Goal: Task Accomplishment & Management: Complete application form

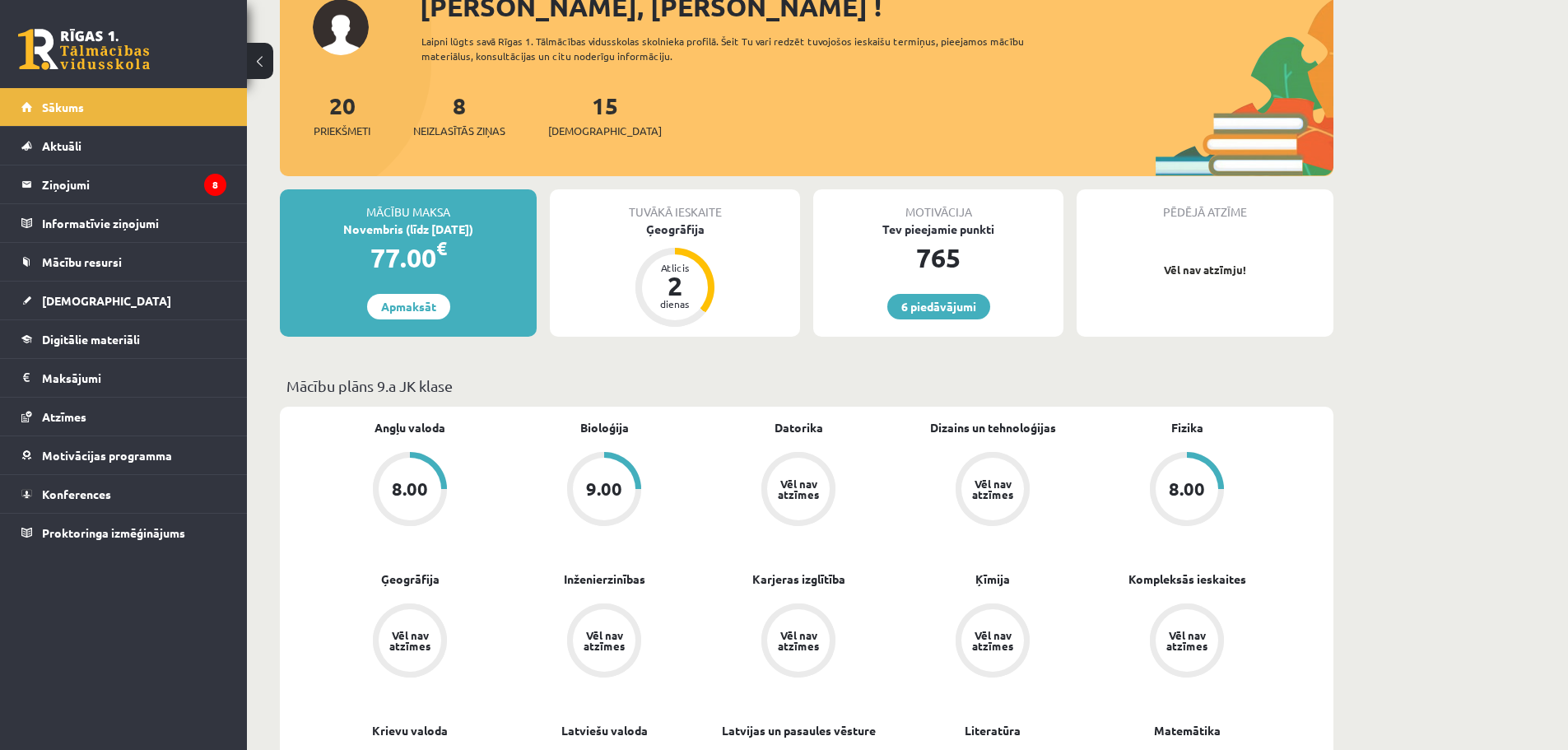
scroll to position [164, 0]
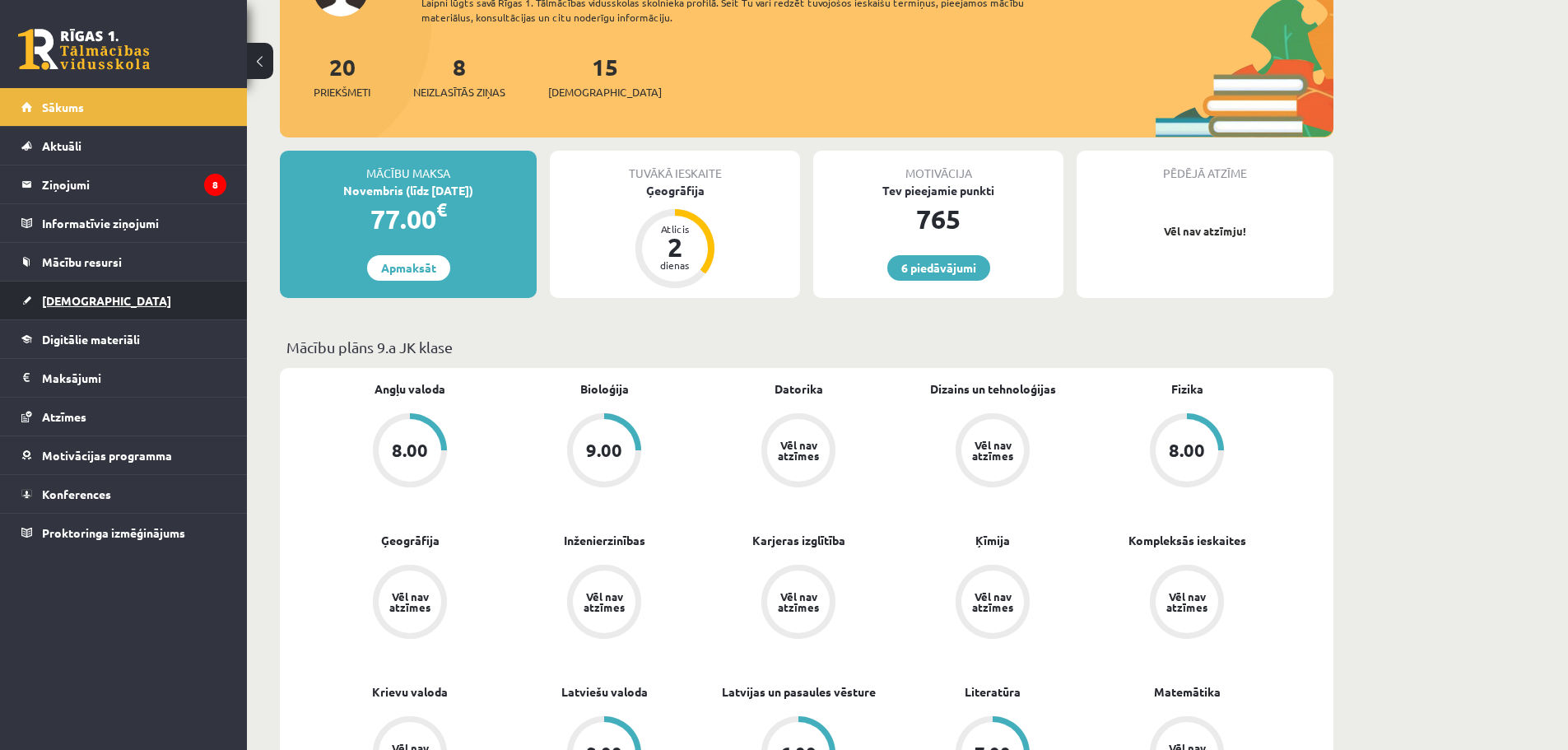
click at [105, 296] on link "[DEMOGRAPHIC_DATA]" at bounding box center [124, 301] width 205 height 38
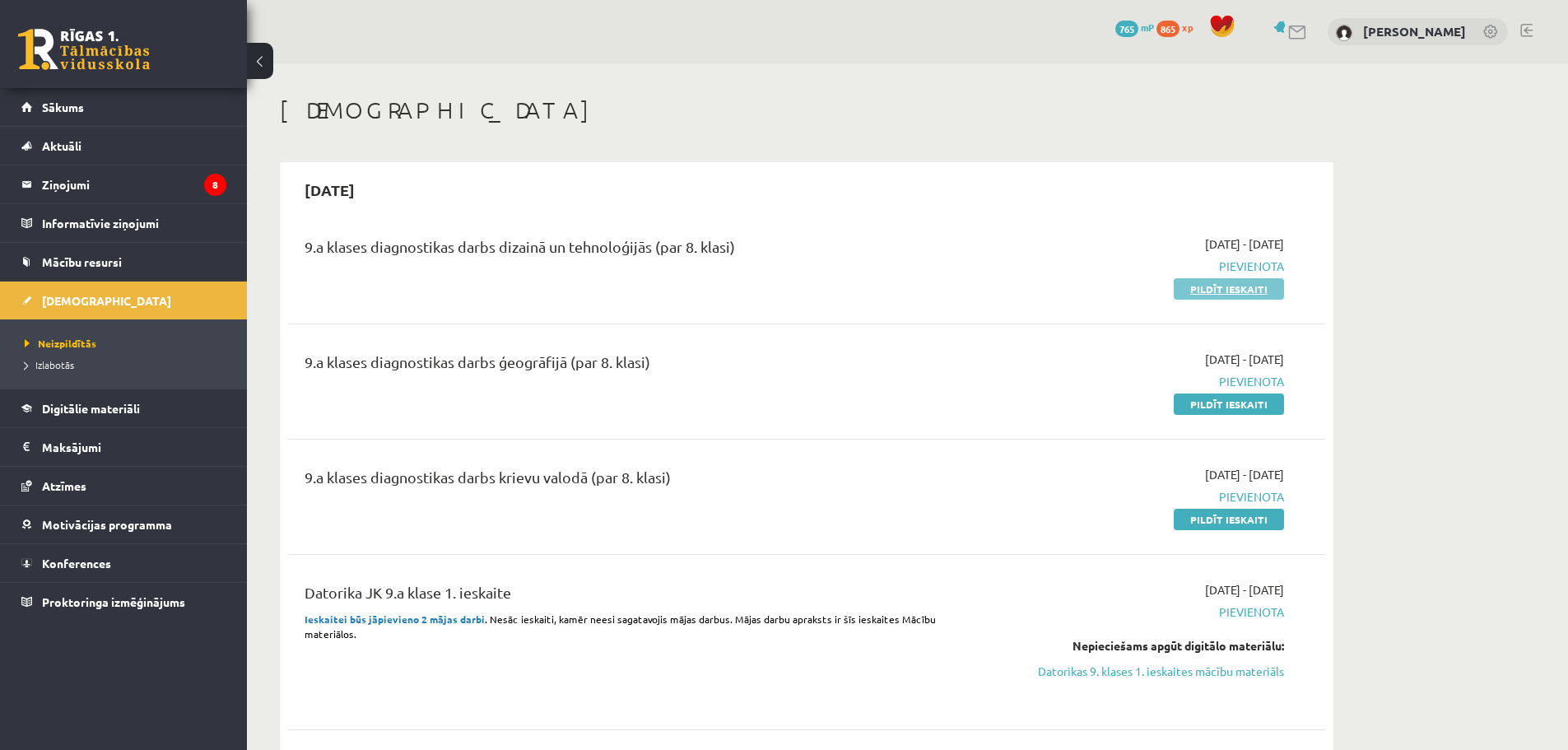
click at [1211, 287] on link "Pildīt ieskaiti" at bounding box center [1229, 289] width 111 height 22
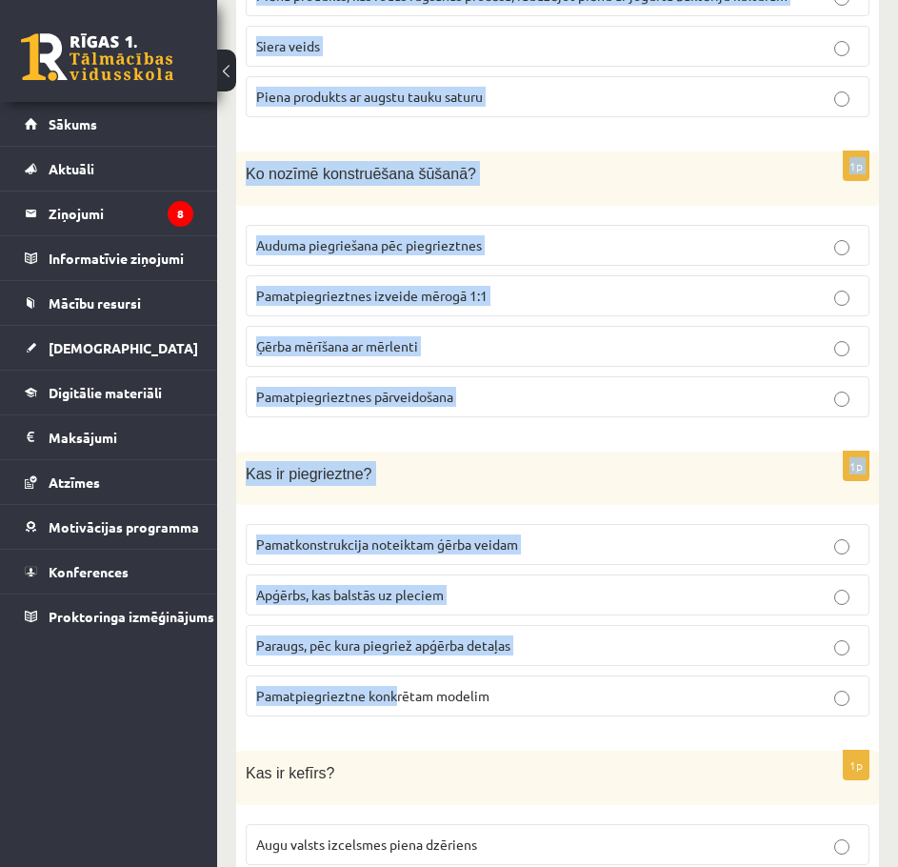
scroll to position [8552, 0]
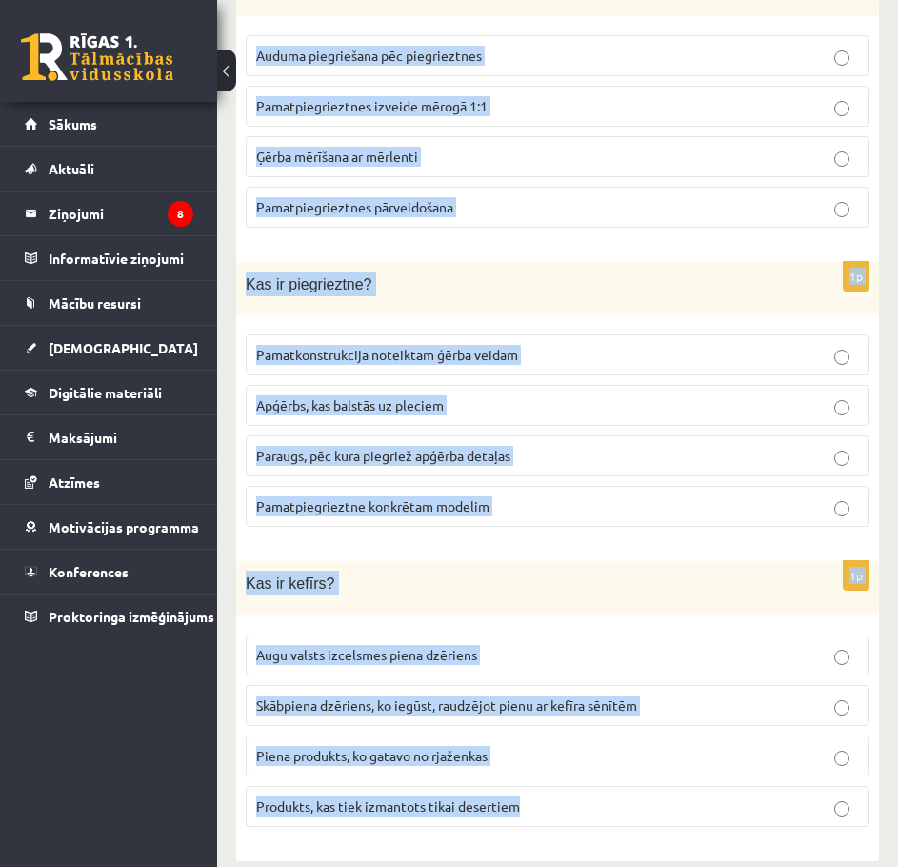
drag, startPoint x: 243, startPoint y: 437, endPoint x: 679, endPoint y: 789, distance: 560.7
copy form "Lor ip dolorsita? Consect adipis, eli seddoe tempo incidi Utlab, etd magnaal en…"
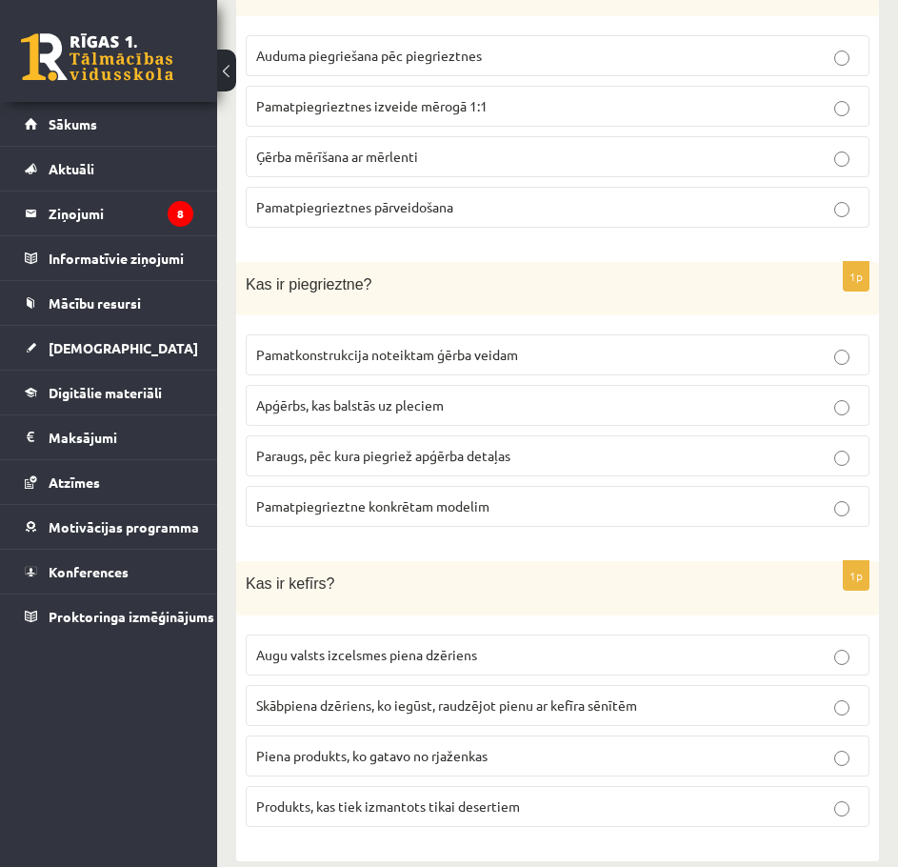
click at [186, 757] on div "0 Dāvanas 765 mP 865 xp [PERSON_NAME] Sākums Aktuāli Kā mācīties eSKOLĀ Kontakt…" at bounding box center [108, 433] width 217 height 867
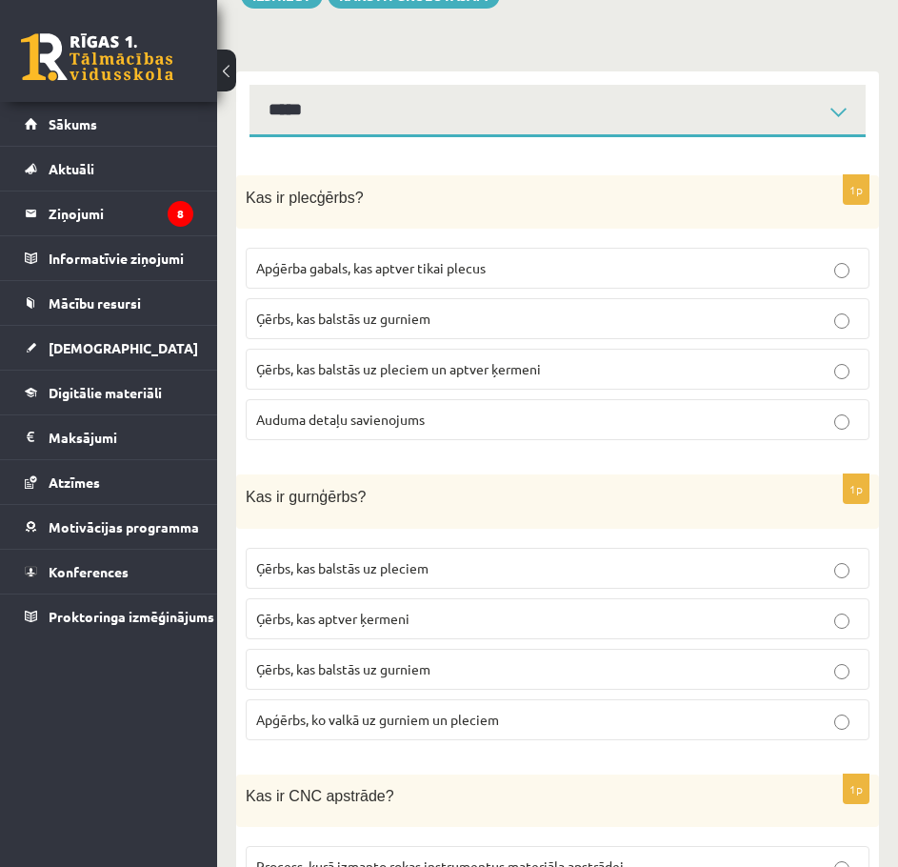
scroll to position [0, 0]
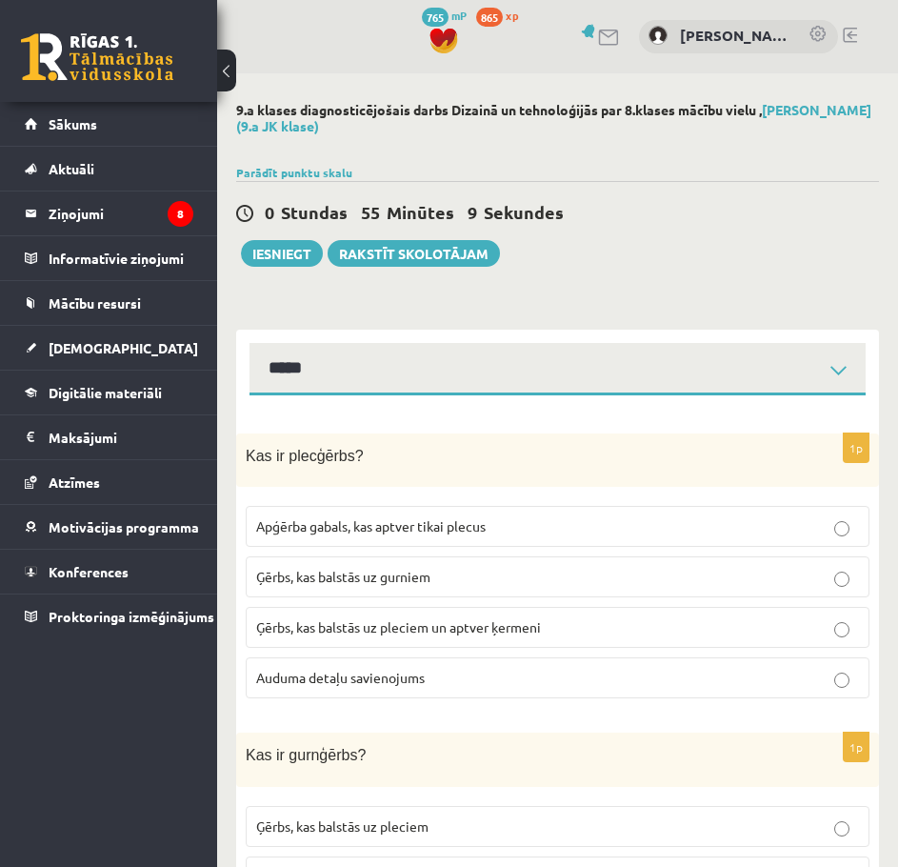
drag, startPoint x: 485, startPoint y: 410, endPoint x: 480, endPoint y: 390, distance: 20.6
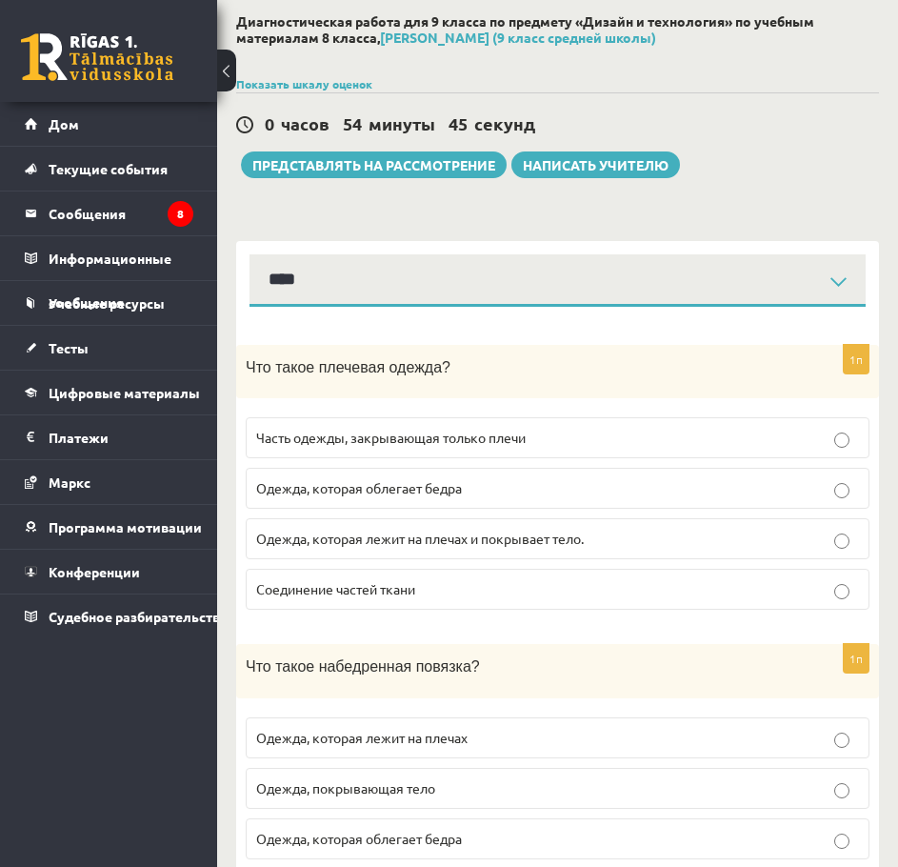
scroll to position [95, 0]
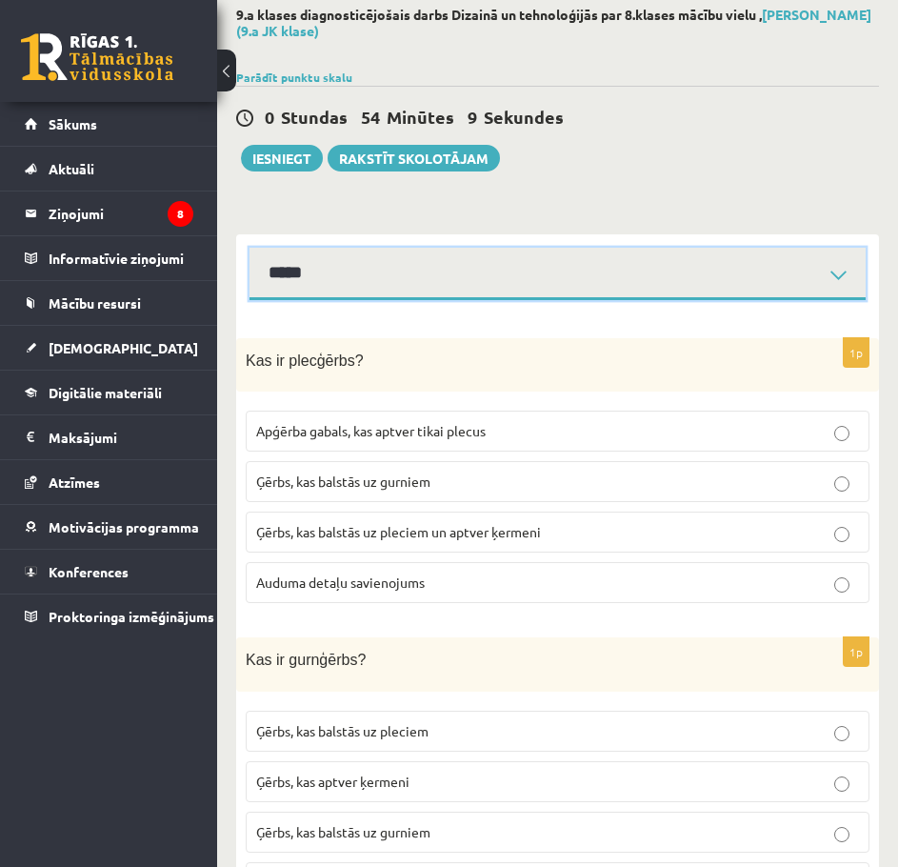
click at [504, 251] on select "*****" at bounding box center [558, 274] width 616 height 52
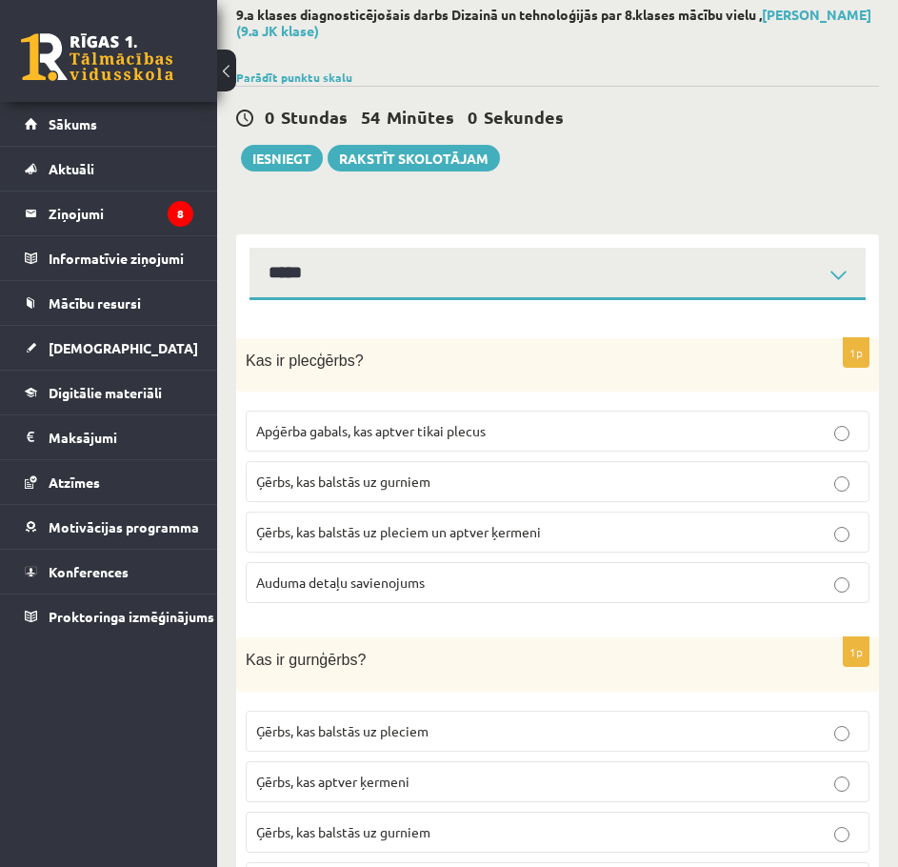
click at [286, 517] on label "Ģērbs, kas balstās uz pleciem un aptver ķermeni" at bounding box center [558, 531] width 624 height 41
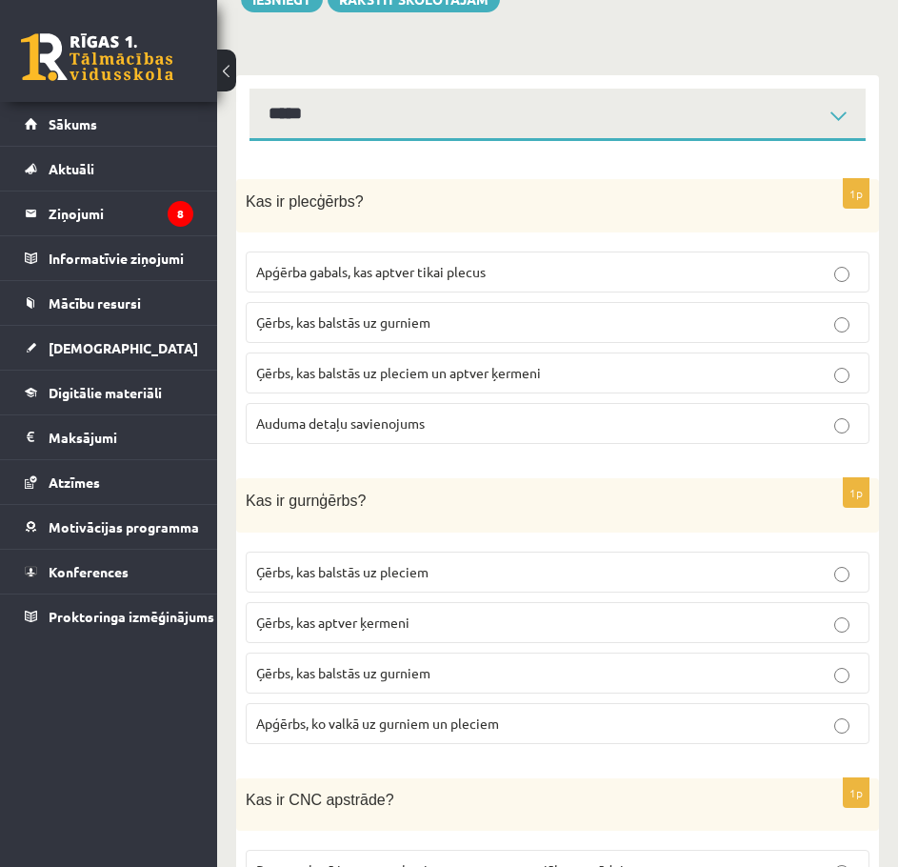
scroll to position [286, 0]
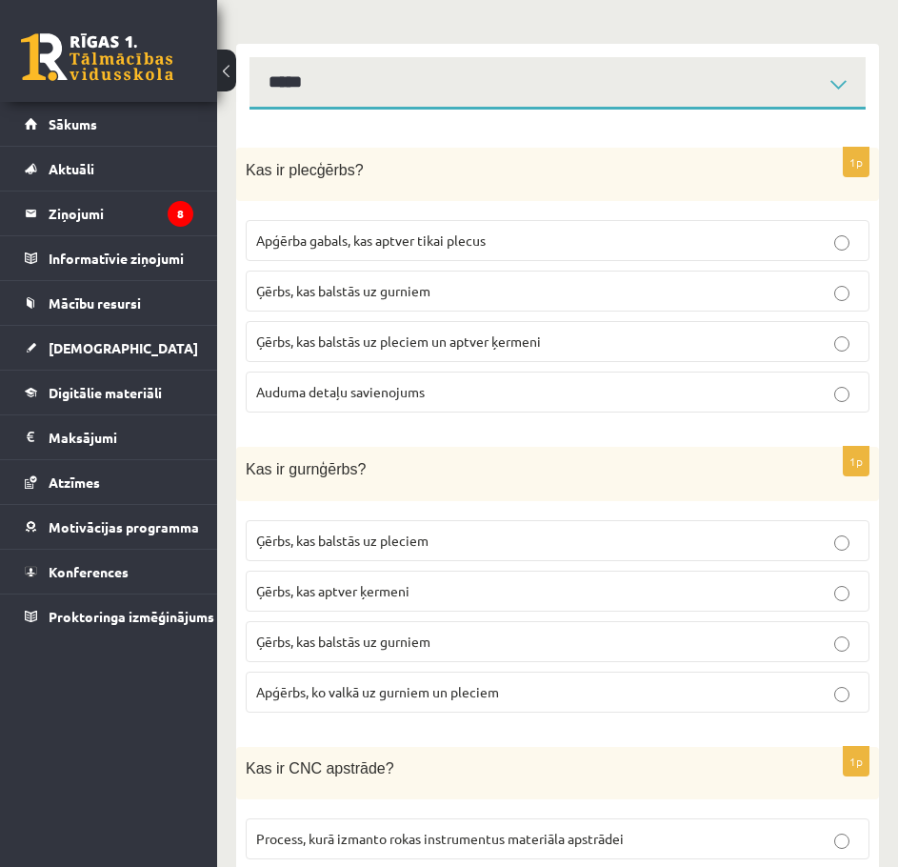
click at [370, 653] on label "Ģērbs, kas balstās uz gurniem" at bounding box center [558, 641] width 624 height 41
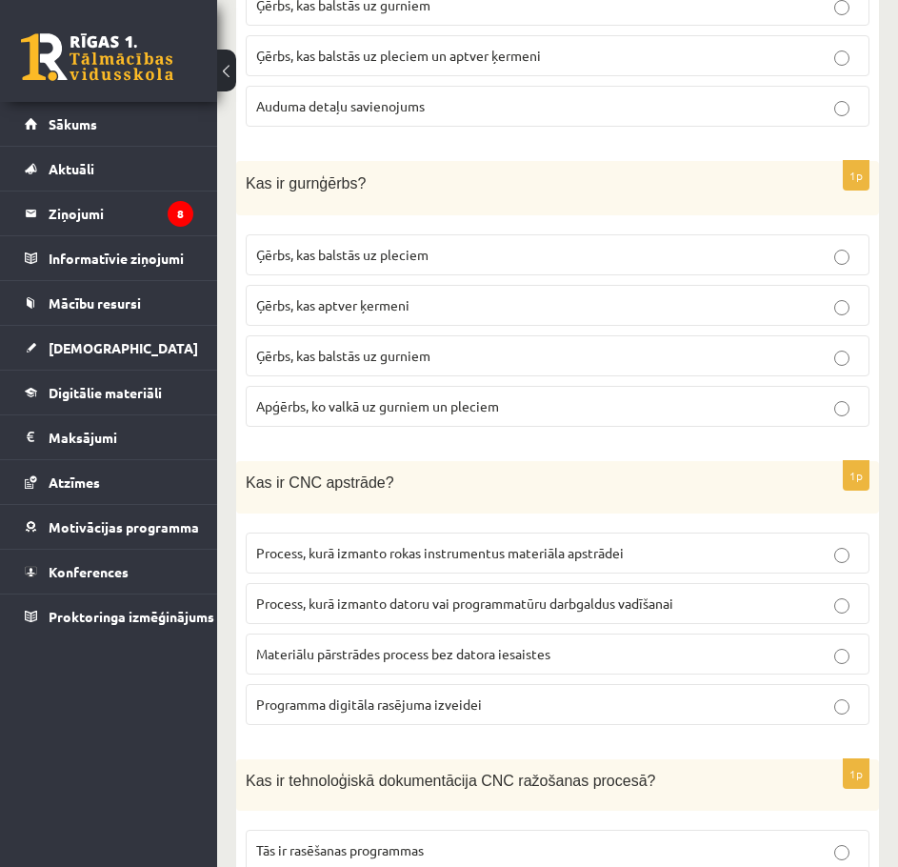
click at [365, 606] on span "Process, kurā izmanto datoru vai programmatūru darbgaldus vadīšanai" at bounding box center [464, 602] width 417 height 17
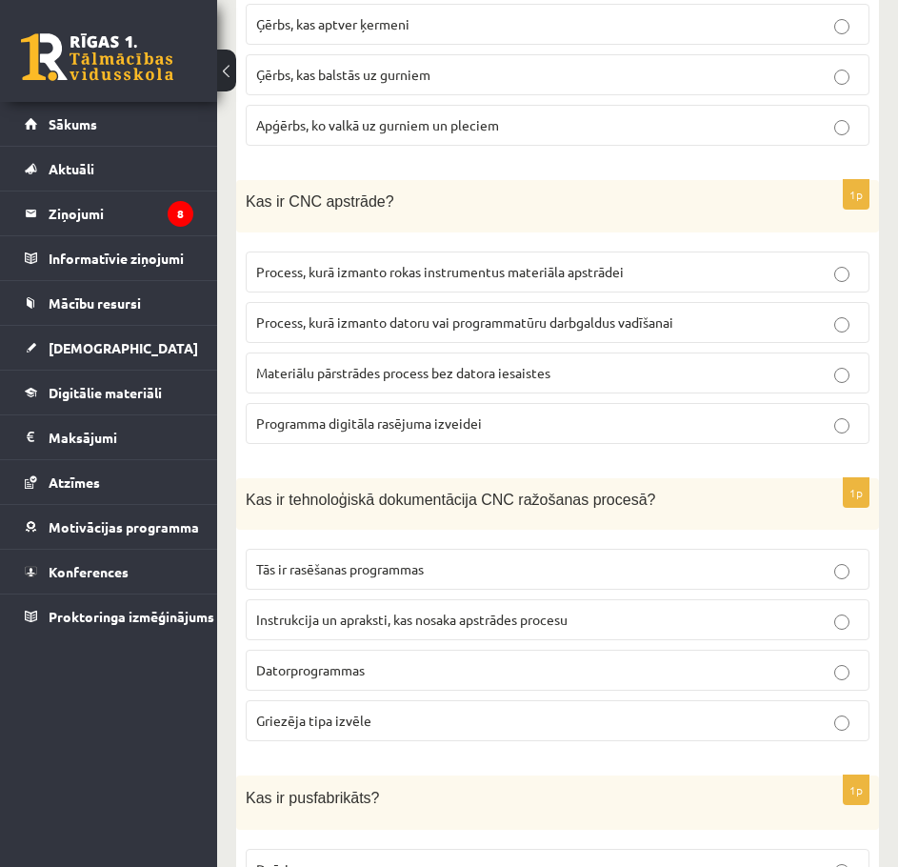
scroll to position [857, 0]
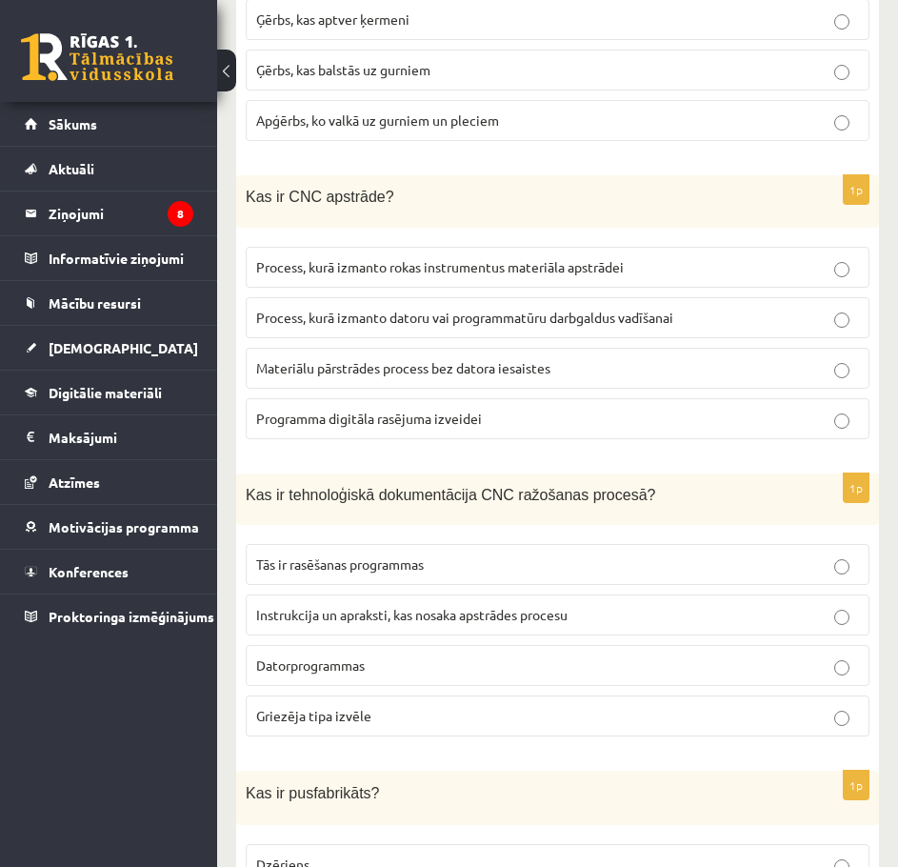
click at [352, 613] on span "Instrukcija un apraksti, kas nosaka apstrādes procesu" at bounding box center [411, 614] width 311 height 17
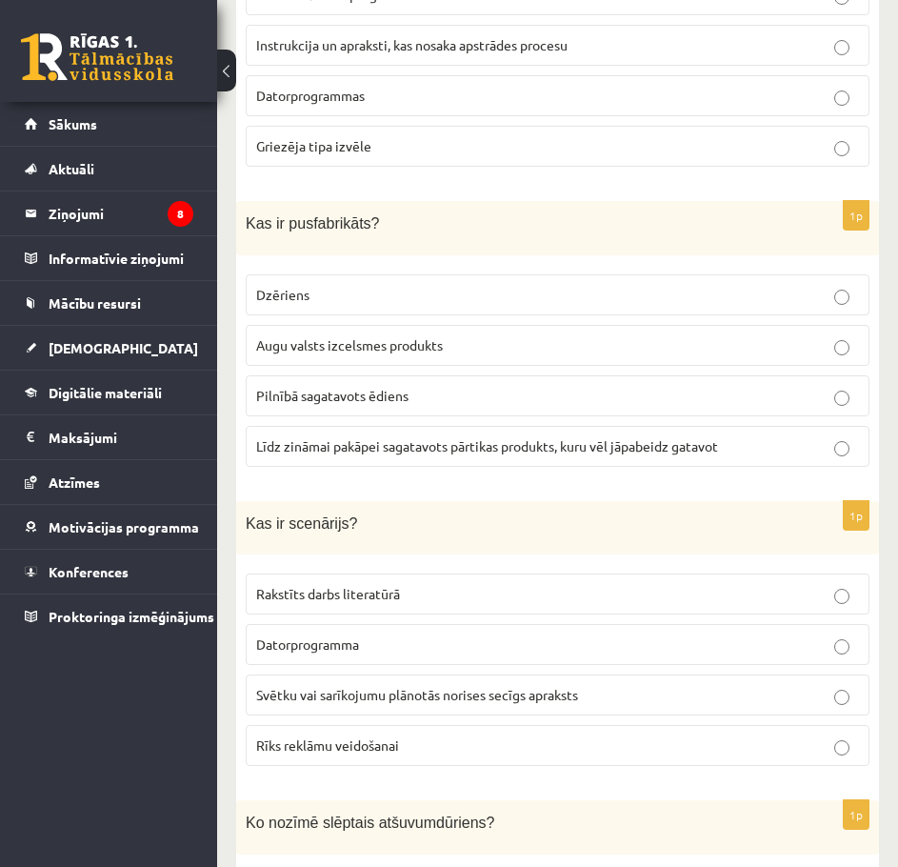
scroll to position [1428, 0]
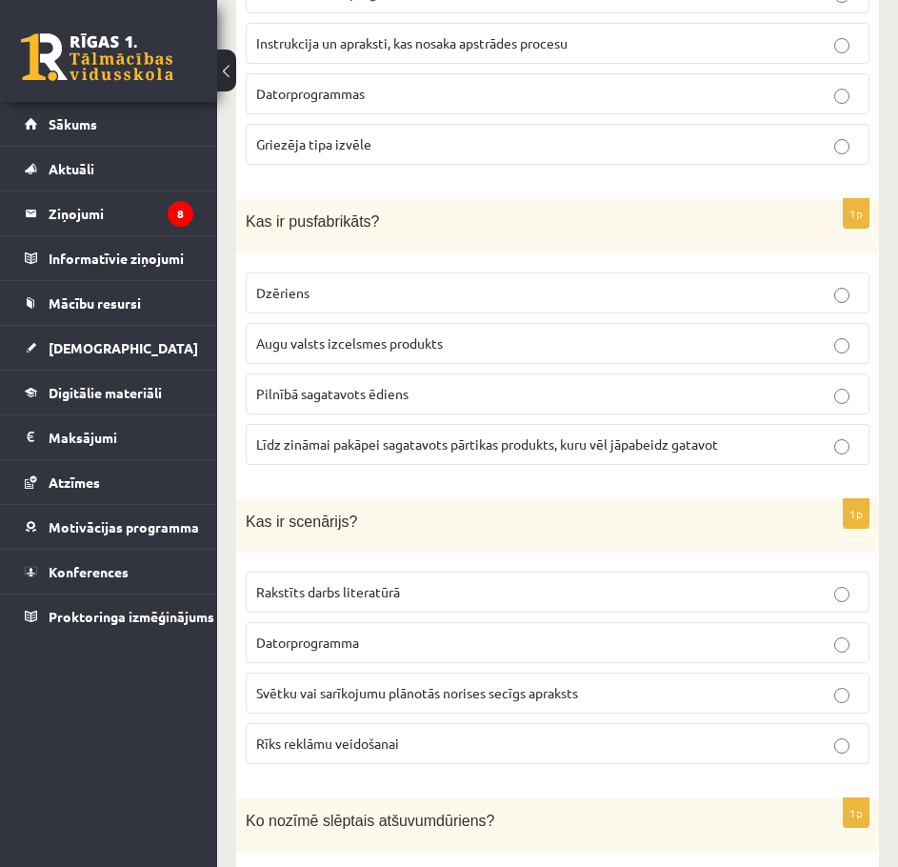
click at [321, 449] on p "Līdz zināmai pakāpei sagatavots pārtikas produkts, kuru vēl jāpabeidz gatavot" at bounding box center [557, 444] width 603 height 20
click at [390, 687] on span "Svētku vai sarīkojumu plānotās norises secīgs apraksts" at bounding box center [417, 692] width 322 height 17
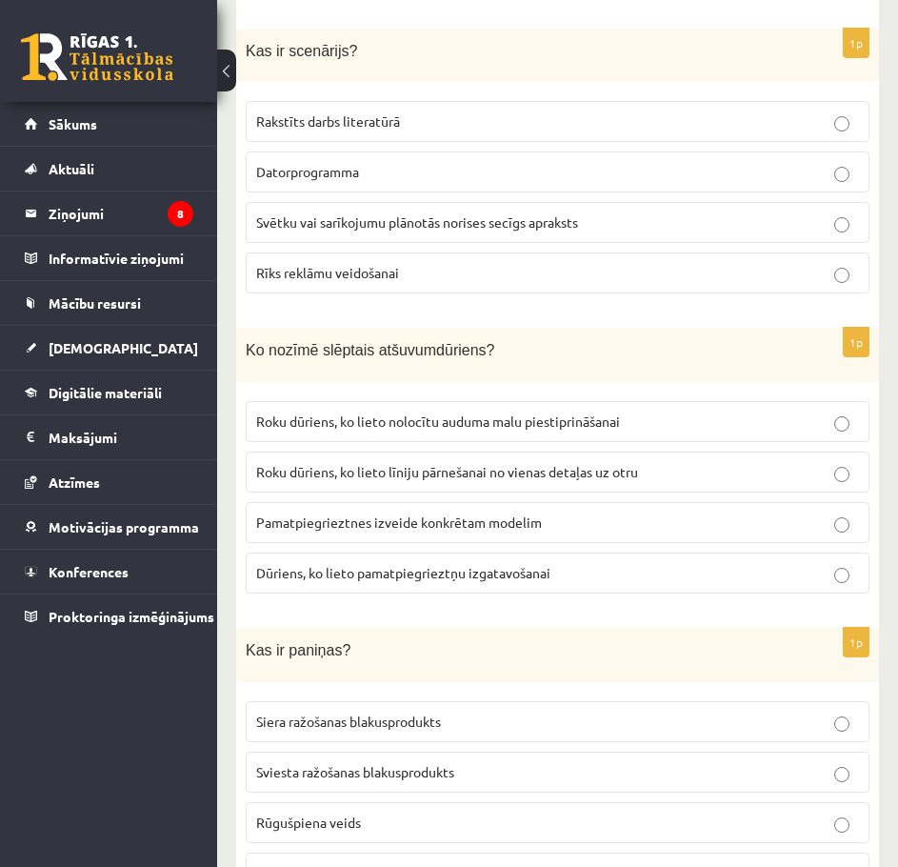
scroll to position [1905, 0]
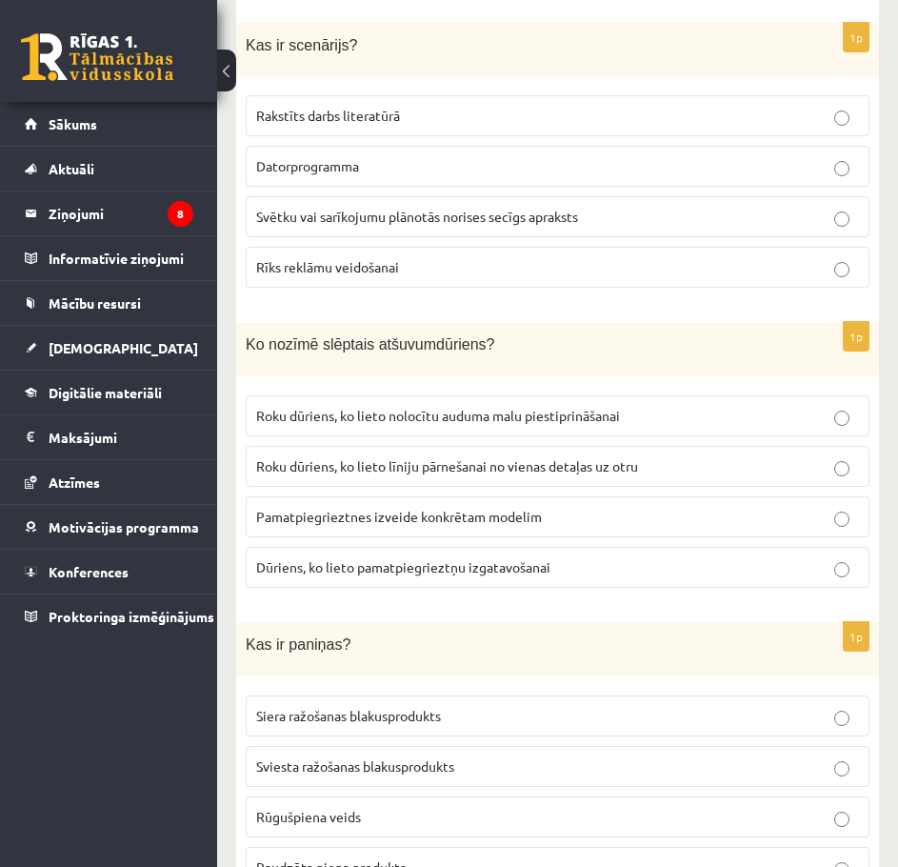
click at [308, 408] on span "Roku dūriens, ko lieto nolocītu auduma malu piestiprināšanai" at bounding box center [438, 415] width 364 height 17
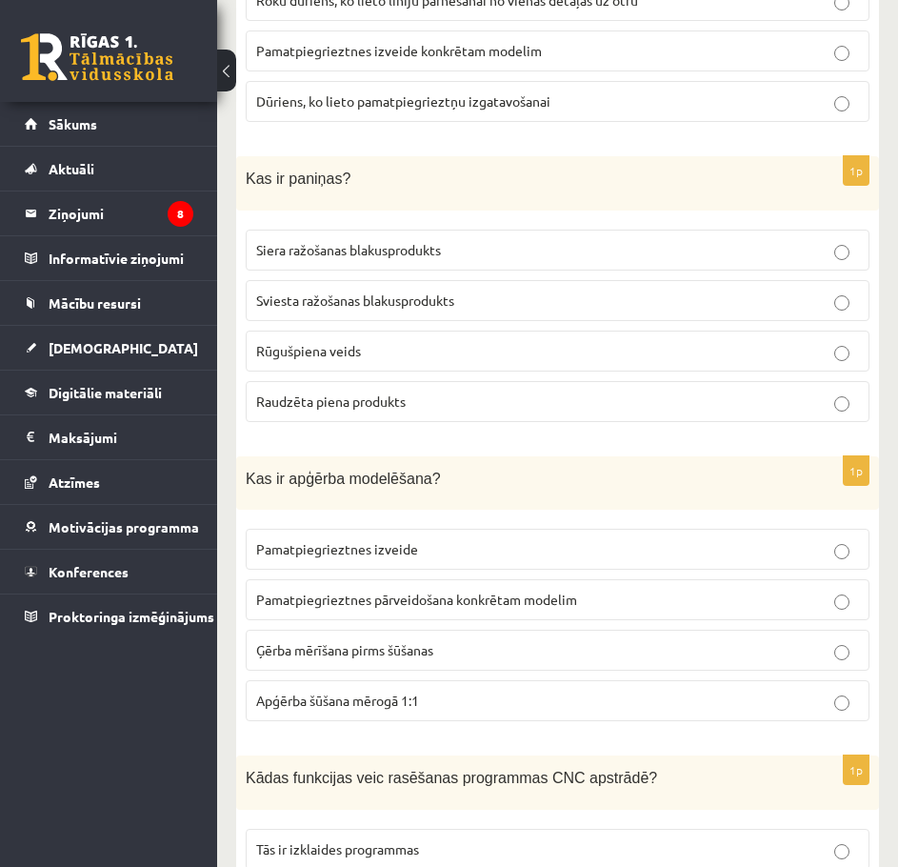
scroll to position [2381, 0]
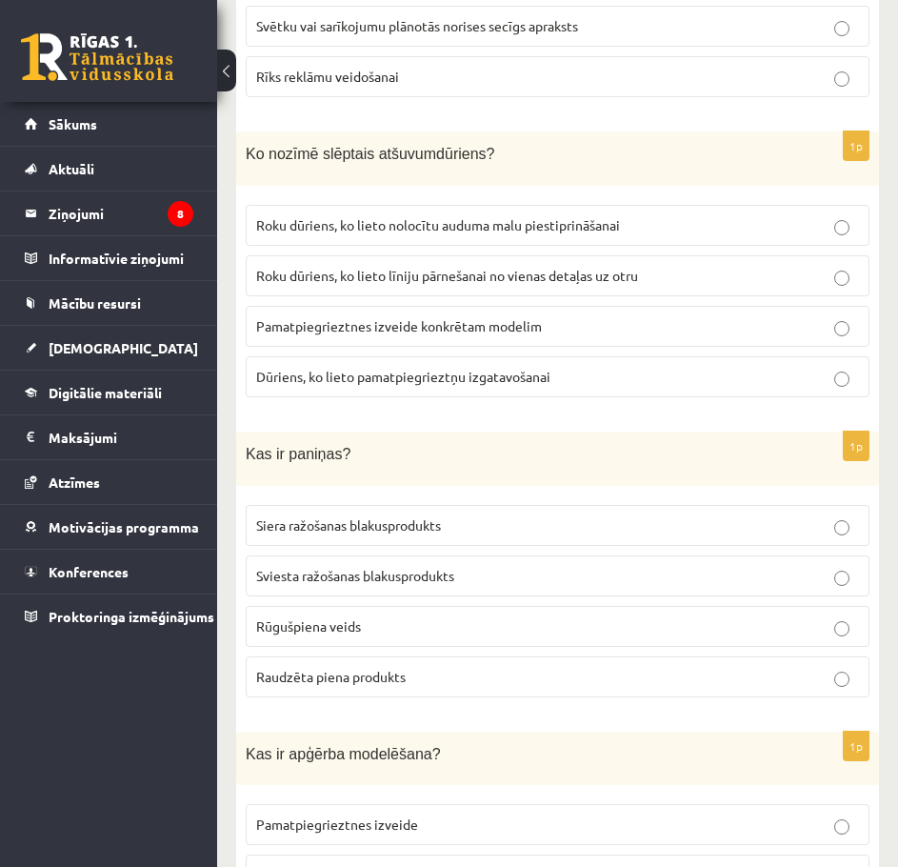
click at [629, 573] on p "Sviesta ražošanas blakusprodukts" at bounding box center [557, 576] width 603 height 20
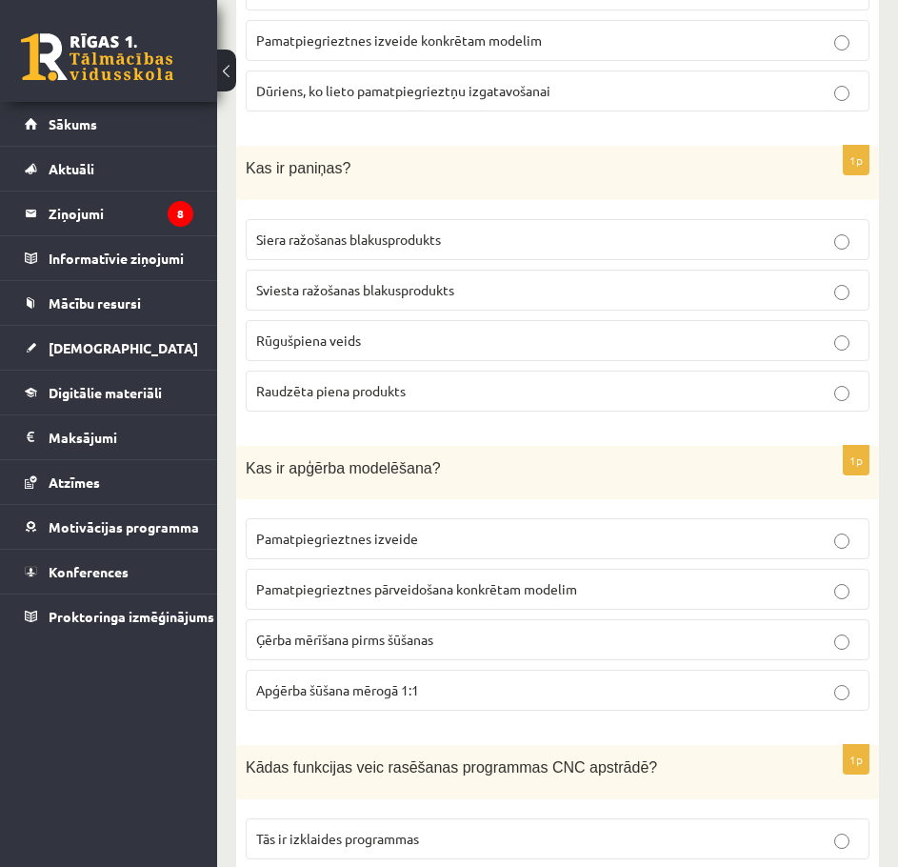
click at [330, 579] on p "Pamatpiegrieztnes pārveidošana konkrētam modelim" at bounding box center [557, 589] width 603 height 20
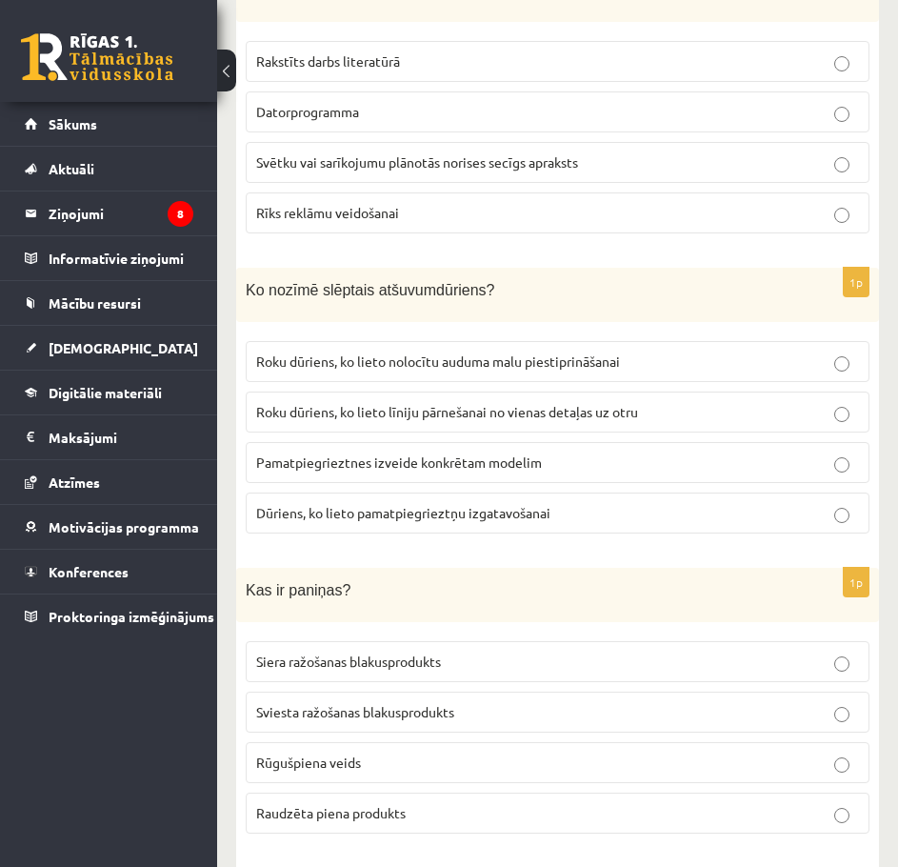
scroll to position [2000, 0]
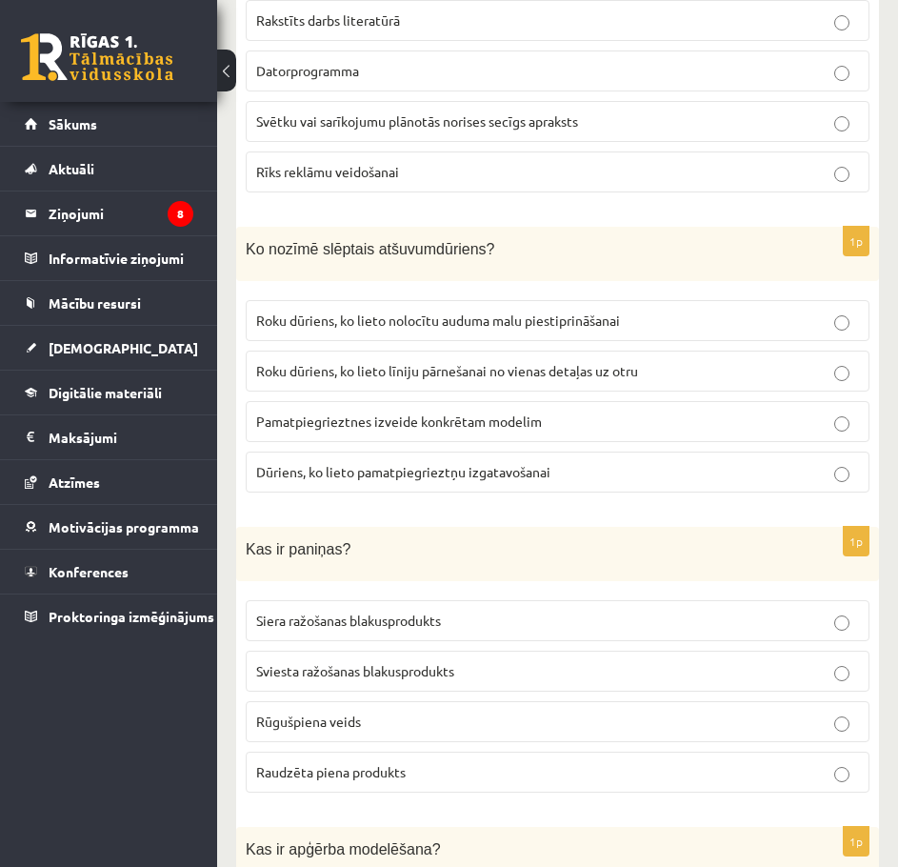
drag, startPoint x: 457, startPoint y: 310, endPoint x: 358, endPoint y: 282, distance: 102.8
click at [358, 282] on div "1p Ko nozīmē slēptais atšuvumdūriens? Roku dūriens, ko lieto nolocītu auduma ma…" at bounding box center [557, 367] width 643 height 281
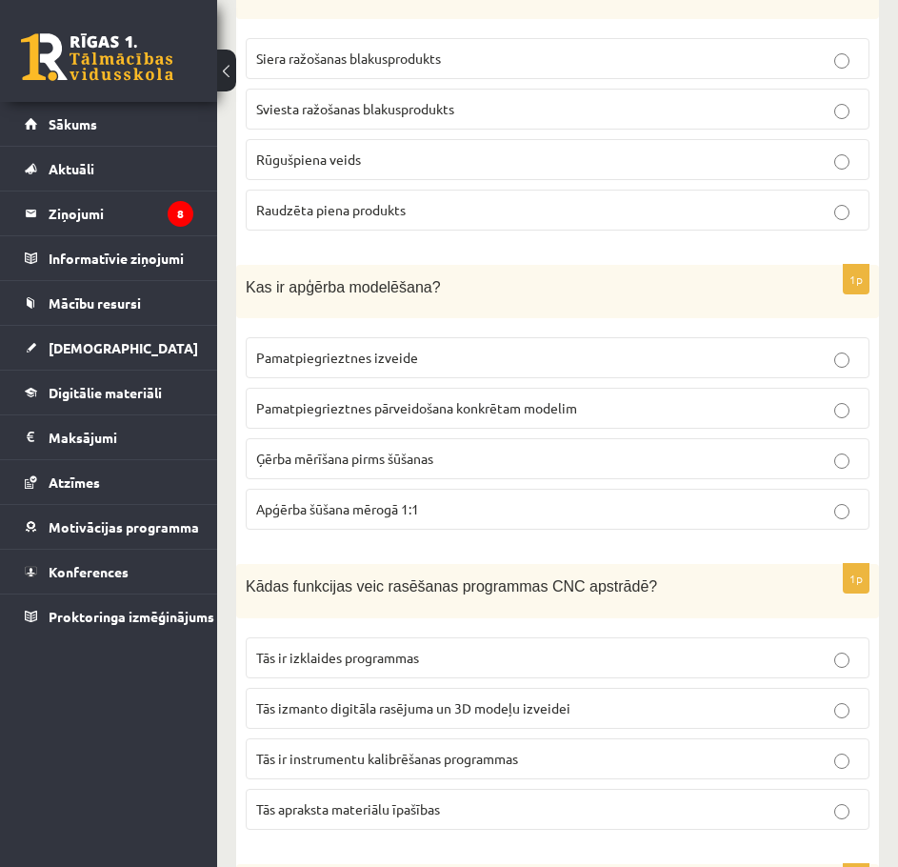
scroll to position [2667, 0]
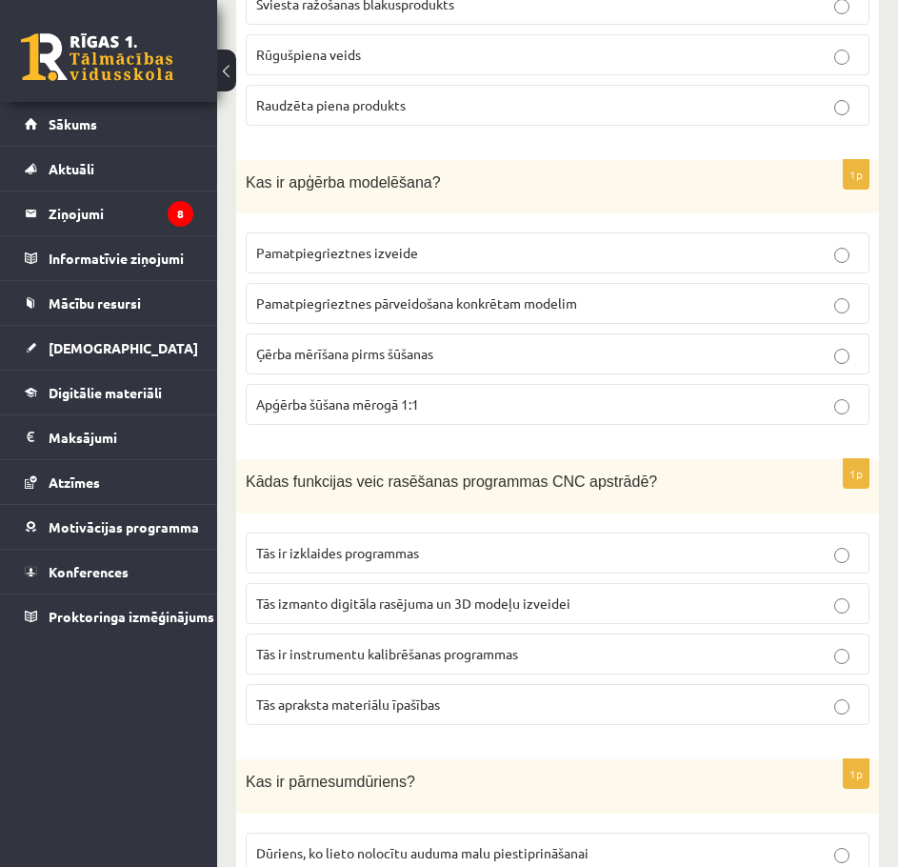
click at [578, 601] on p "Tās izmanto digitāla rasējuma un 3D modeļu izveidei" at bounding box center [557, 603] width 603 height 20
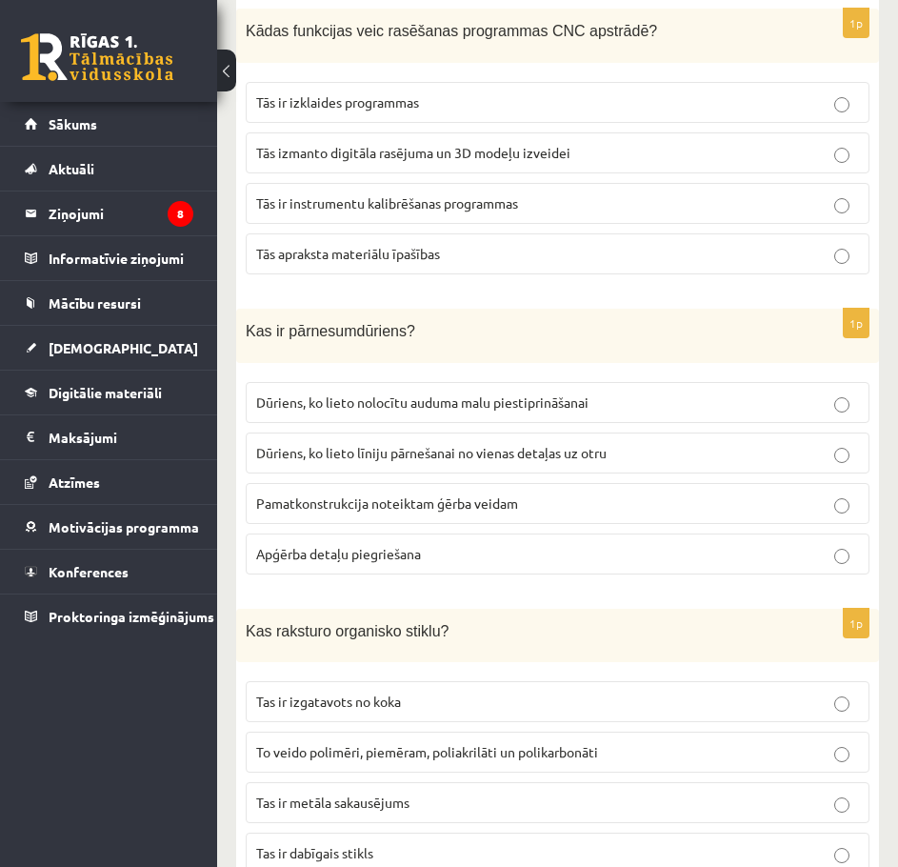
scroll to position [3143, 0]
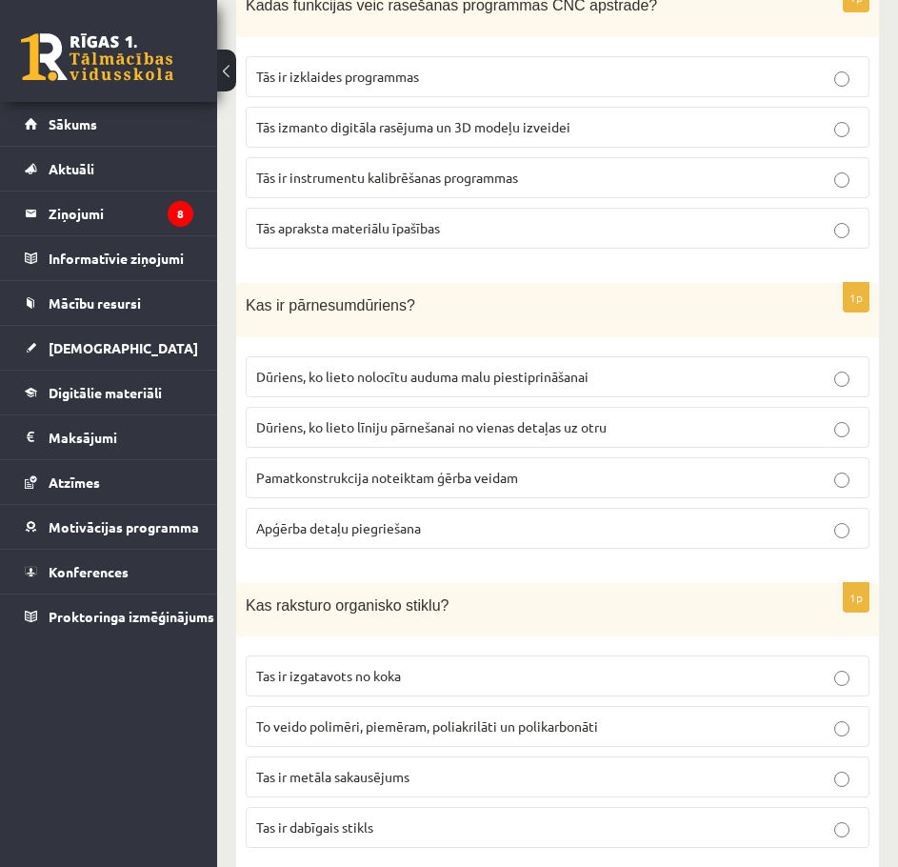
click at [563, 426] on span "Dūriens, ko lieto līniju pārnešanai no vienas detaļas uz otru" at bounding box center [431, 426] width 350 height 17
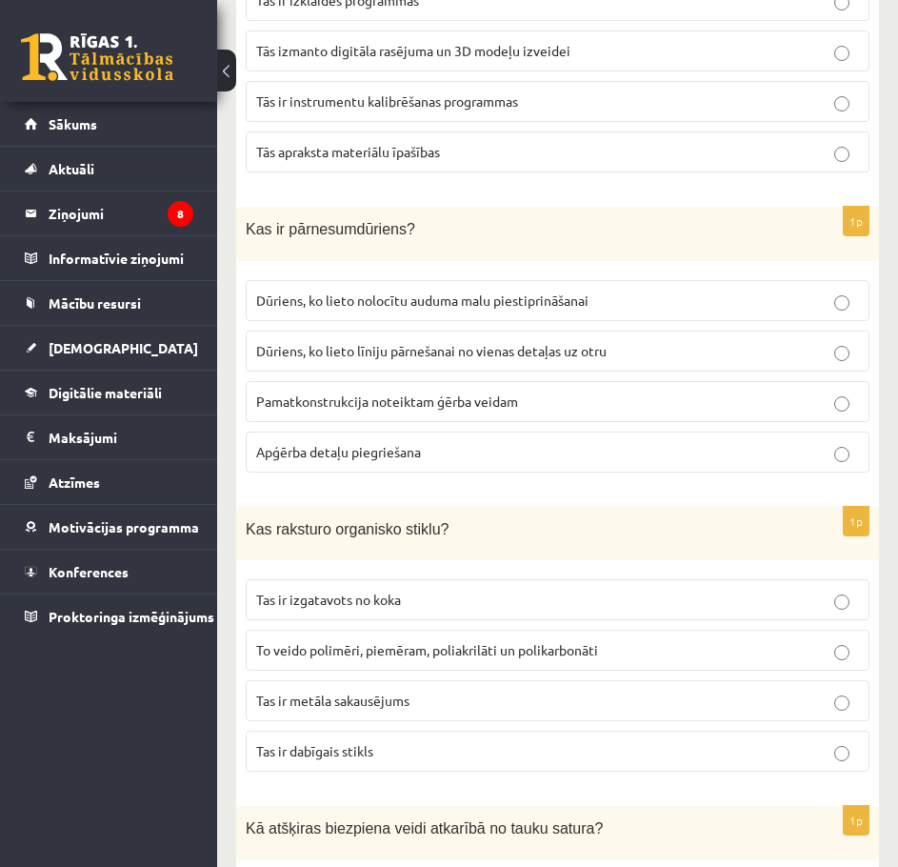
scroll to position [3428, 0]
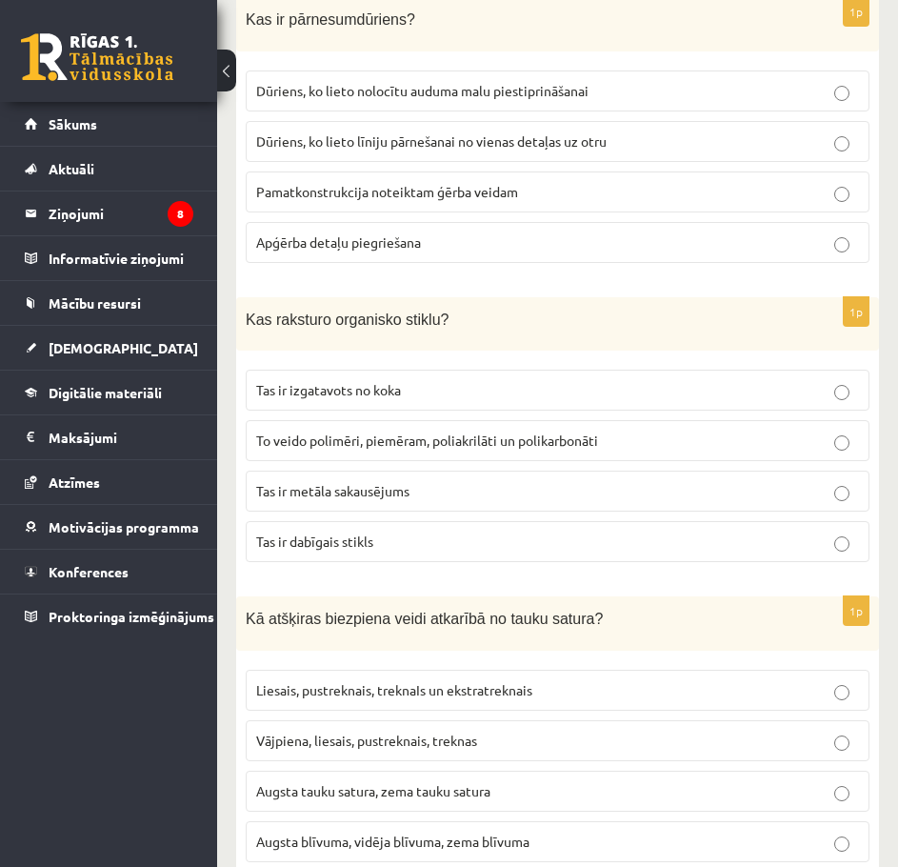
click at [577, 440] on p "To veido polimēri, piemēram, poliakrilāti un polikarbonāti" at bounding box center [557, 440] width 603 height 20
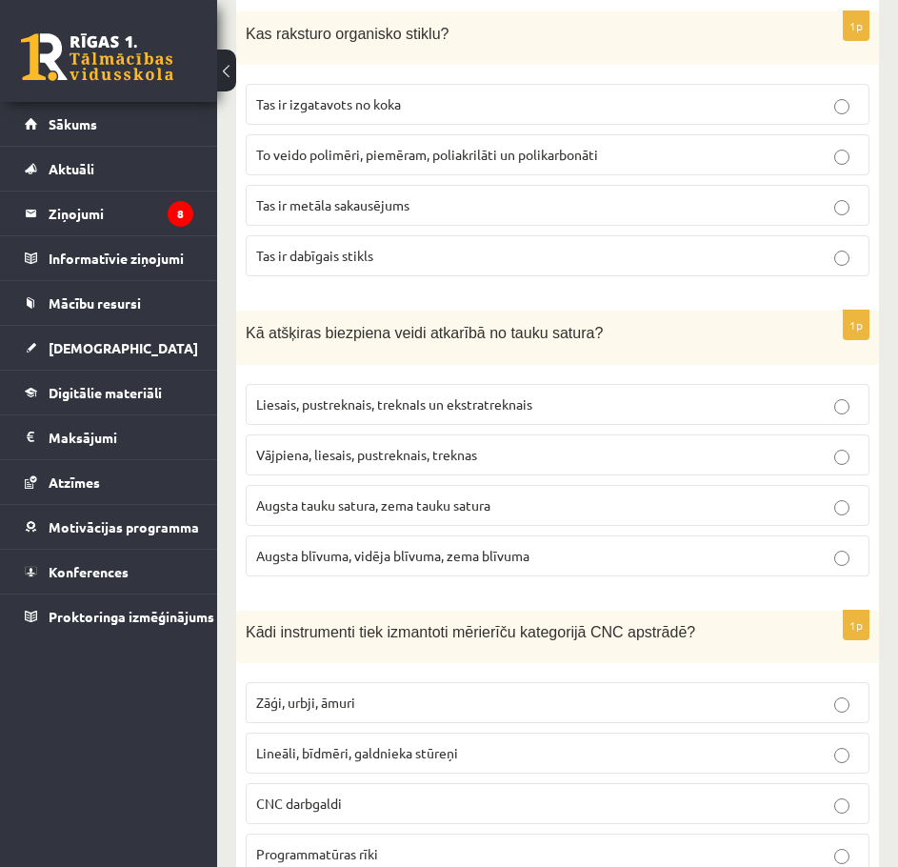
click at [526, 400] on span "Liesais, pustreknais, treknaIs un ekstratreknais" at bounding box center [394, 403] width 276 height 17
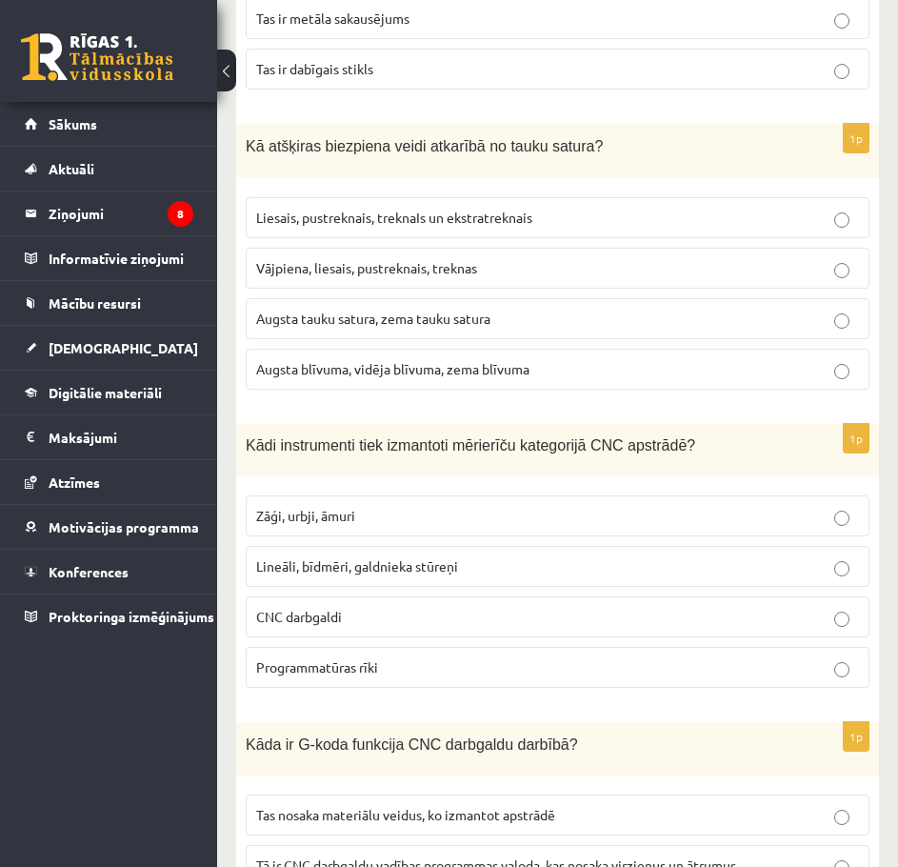
scroll to position [3905, 0]
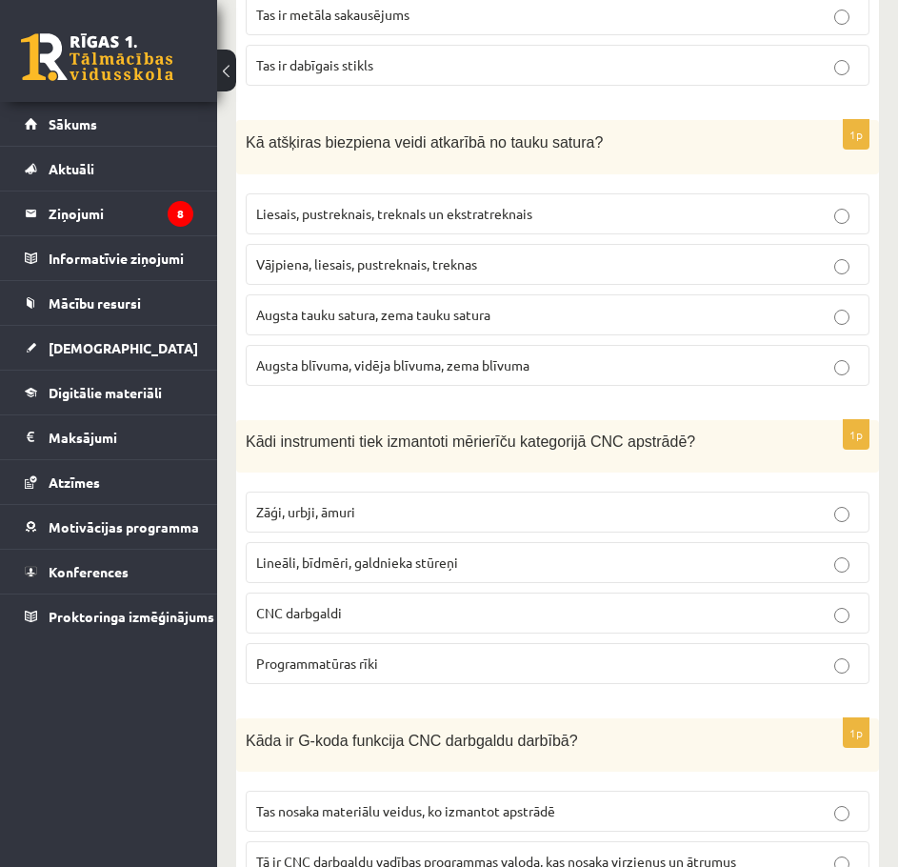
click at [391, 553] on span "Lineāli, bīdmēri, galdnieka stūreņi" at bounding box center [357, 561] width 202 height 17
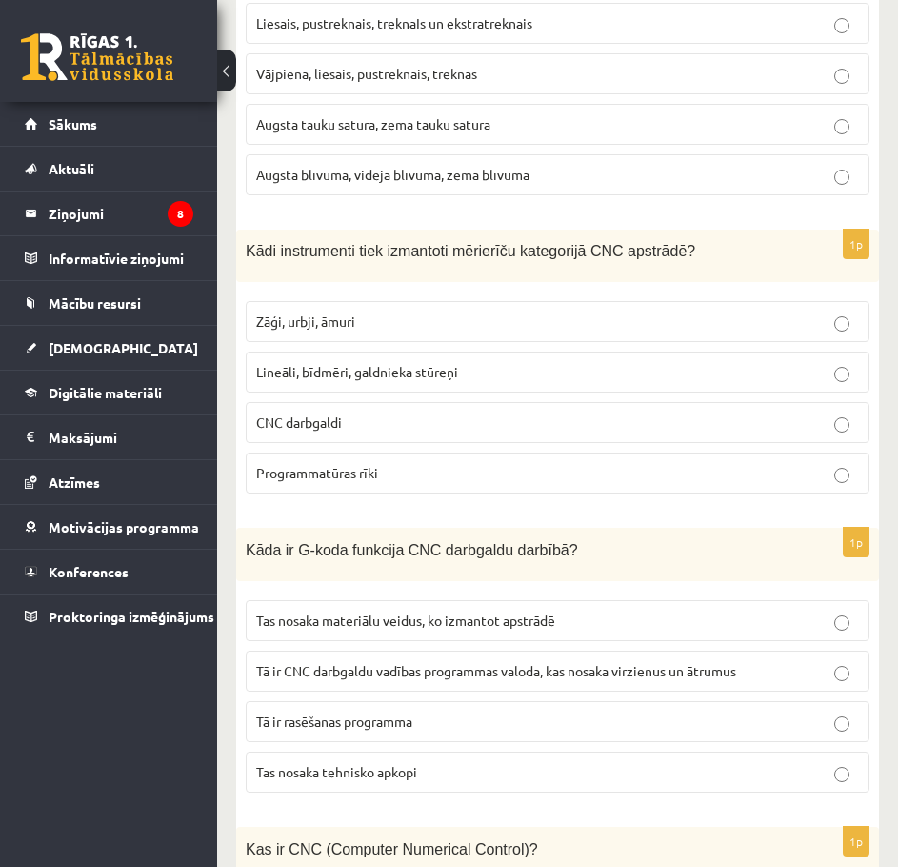
click at [449, 662] on span "Tā ir CNC darbgaldu vadības programmas valoda, kas nosaka virzienus un ātrumus" at bounding box center [496, 670] width 480 height 17
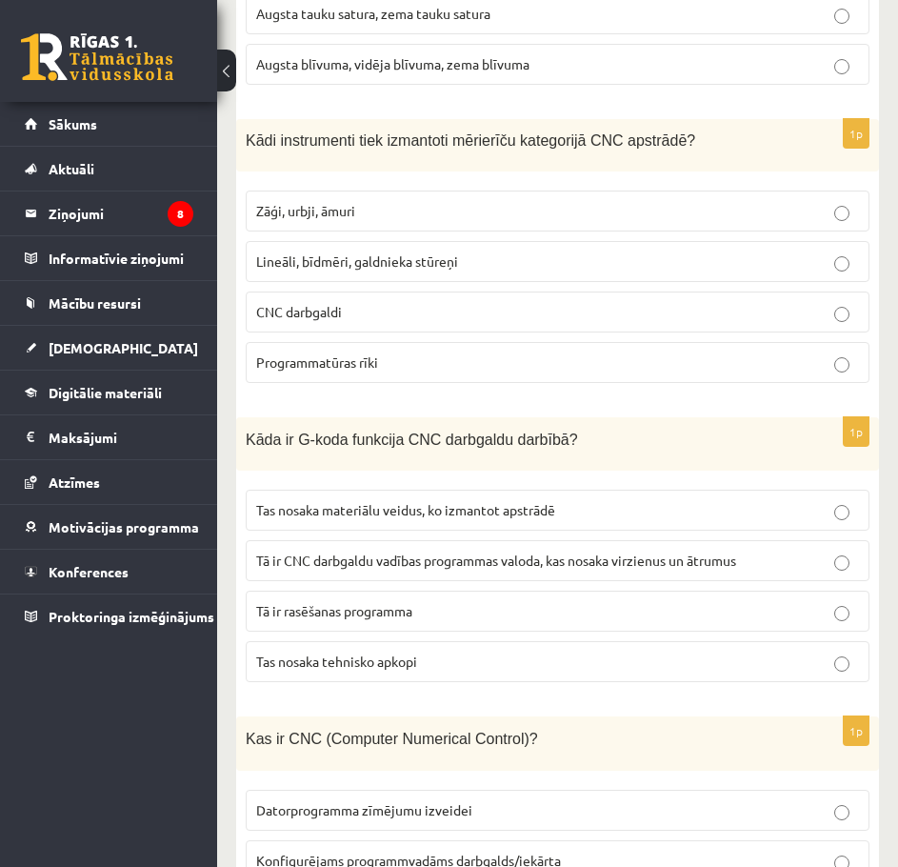
scroll to position [4381, 0]
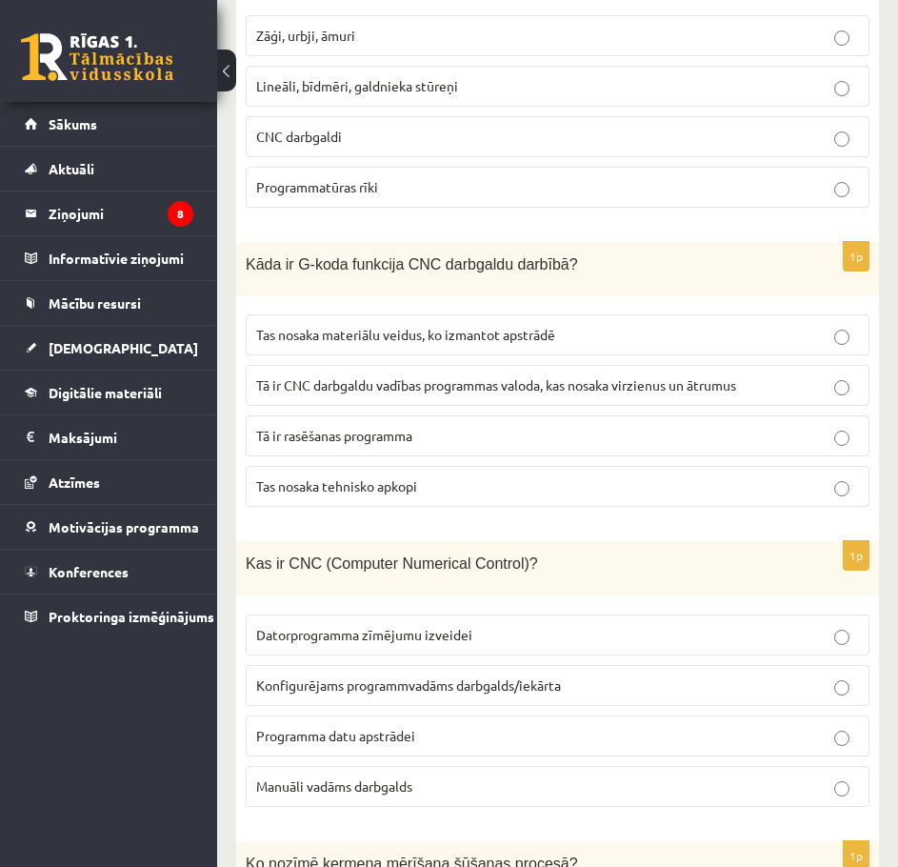
click at [430, 680] on span "Konfigurējams programmvadāms darbgalds/iekārta" at bounding box center [408, 684] width 305 height 17
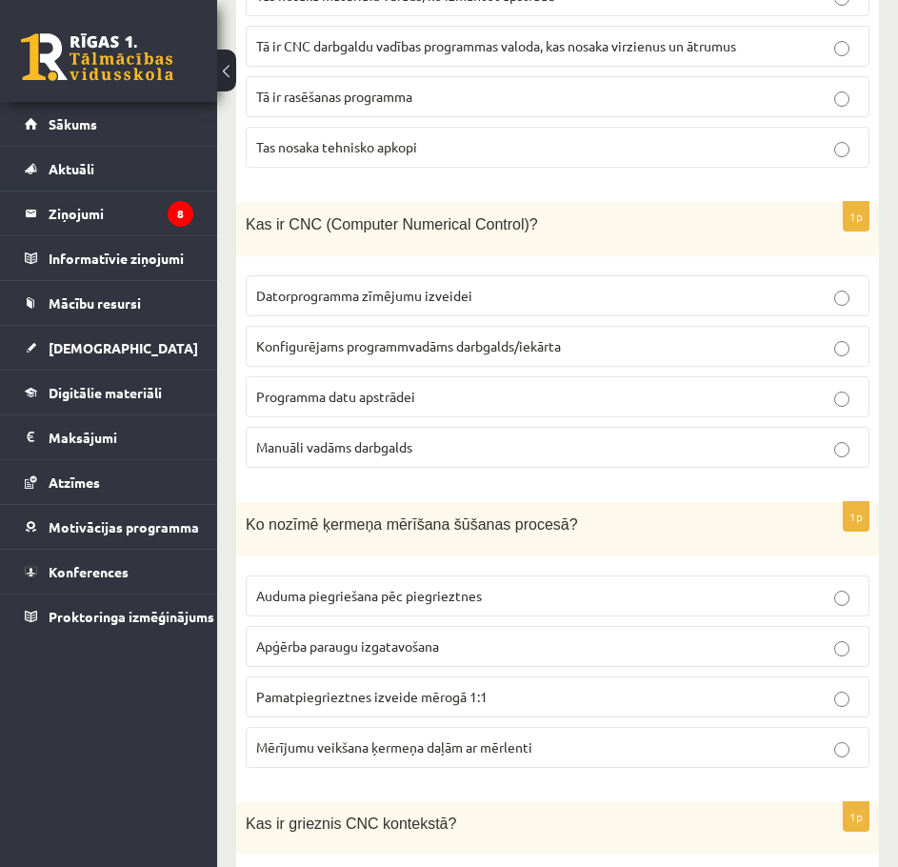
scroll to position [4762, 0]
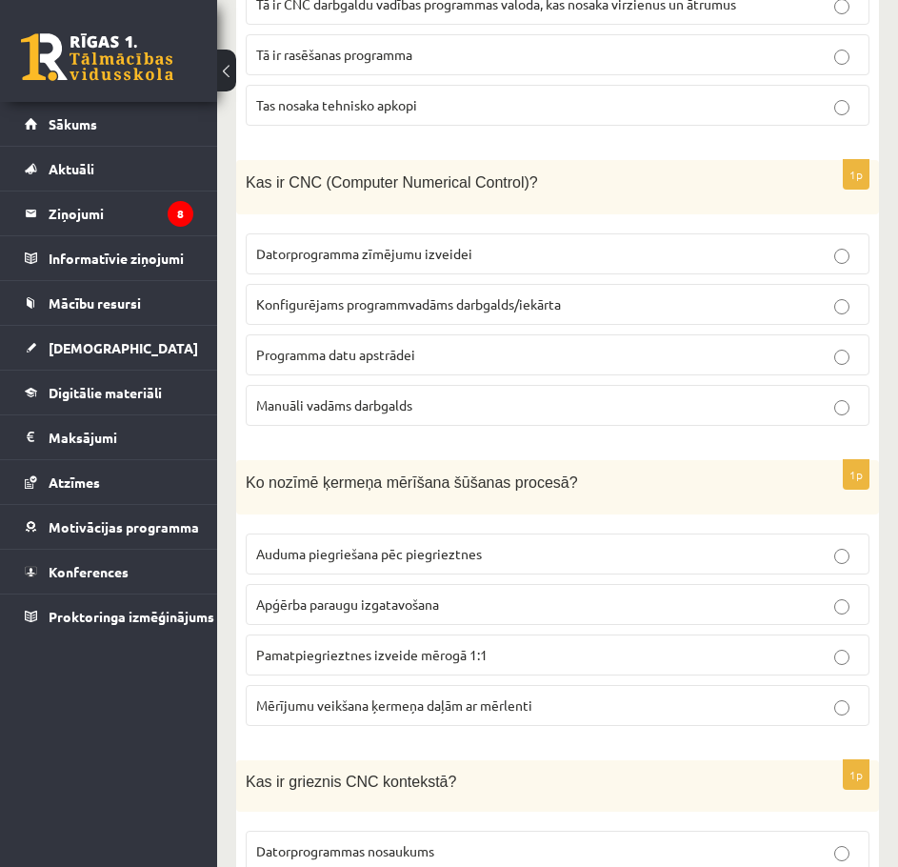
click at [394, 696] on span "Mērījumu veikšana ķermeņa daļām ar mērlenti" at bounding box center [394, 704] width 276 height 17
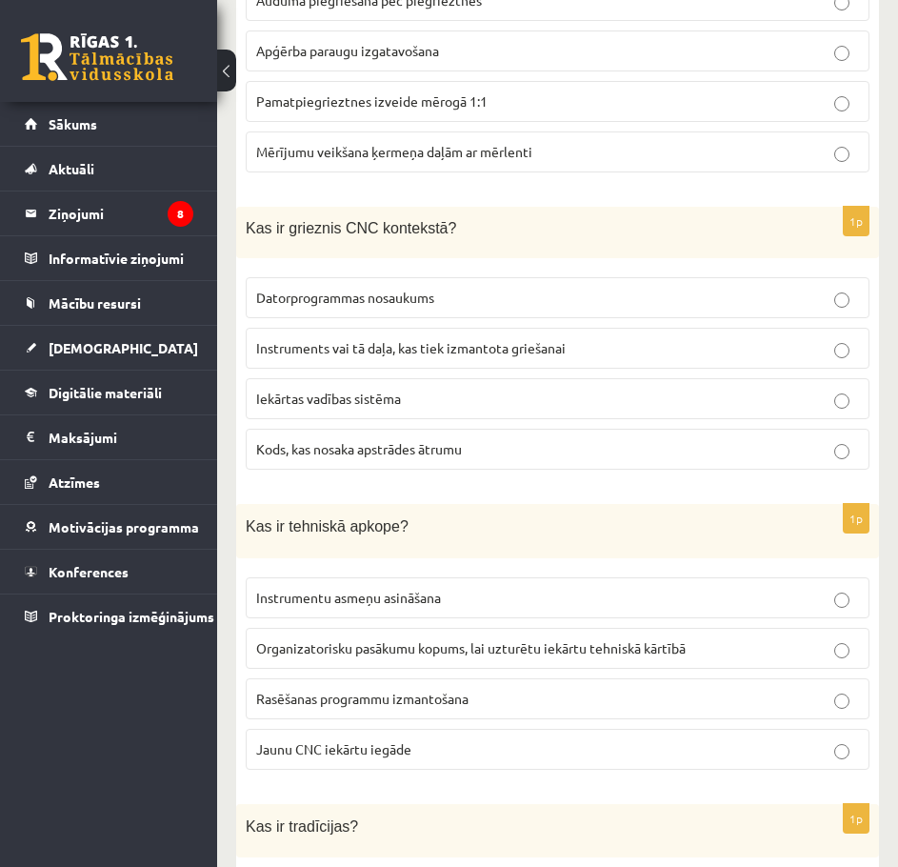
scroll to position [5333, 0]
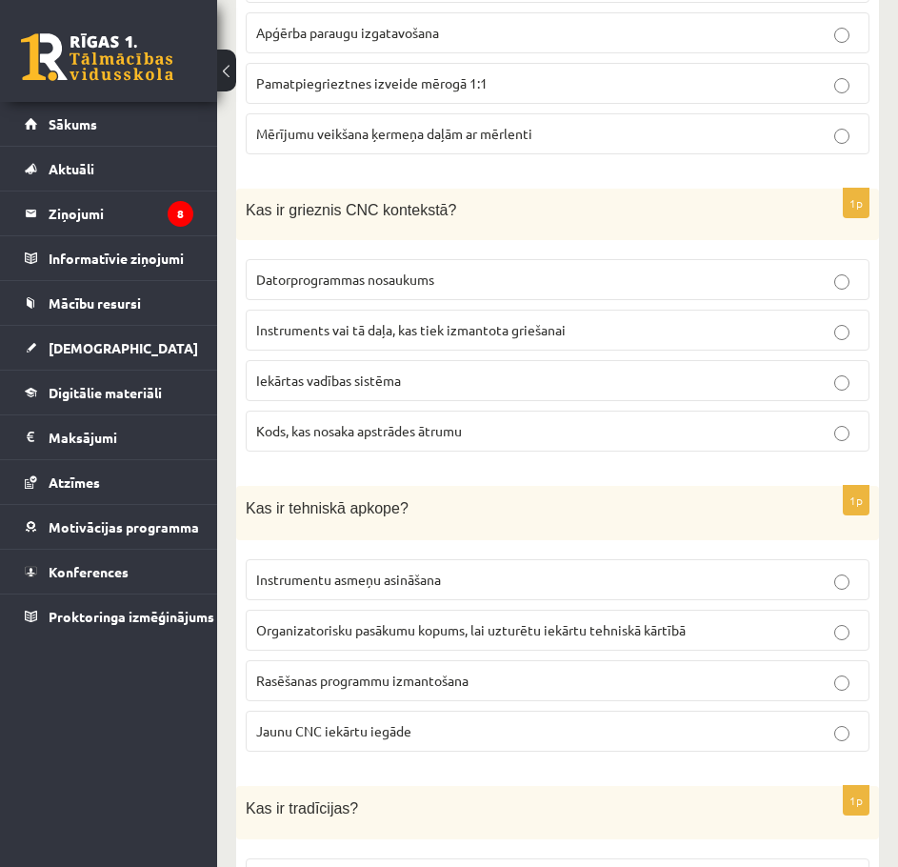
click at [503, 320] on p "Instruments vai tā daļa, kas tiek izmantota griešanai" at bounding box center [557, 330] width 603 height 20
click at [726, 486] on div "Kas ir tehniskā apkope?" at bounding box center [557, 513] width 643 height 54
drag, startPoint x: 295, startPoint y: 193, endPoint x: 430, endPoint y: 192, distance: 134.3
click at [429, 192] on div "Kas ir grieznis CNC kontekstā?" at bounding box center [557, 215] width 643 height 52
click at [454, 198] on p "Kas ir grieznis CNC kontekstā?" at bounding box center [510, 209] width 529 height 22
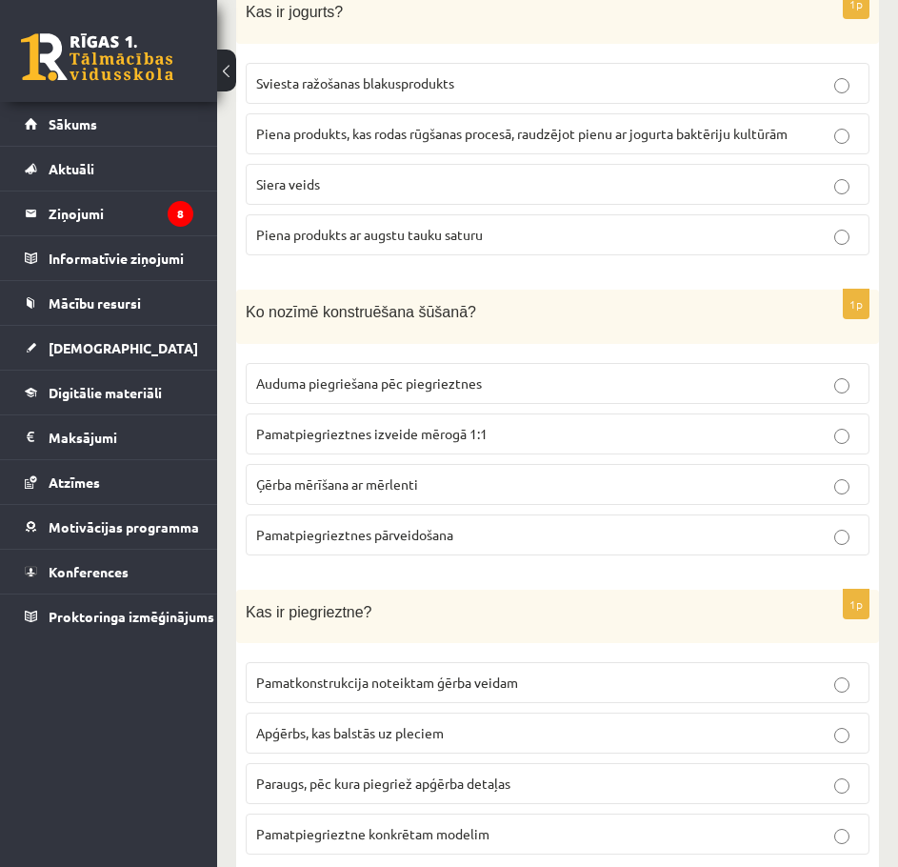
scroll to position [8552, 0]
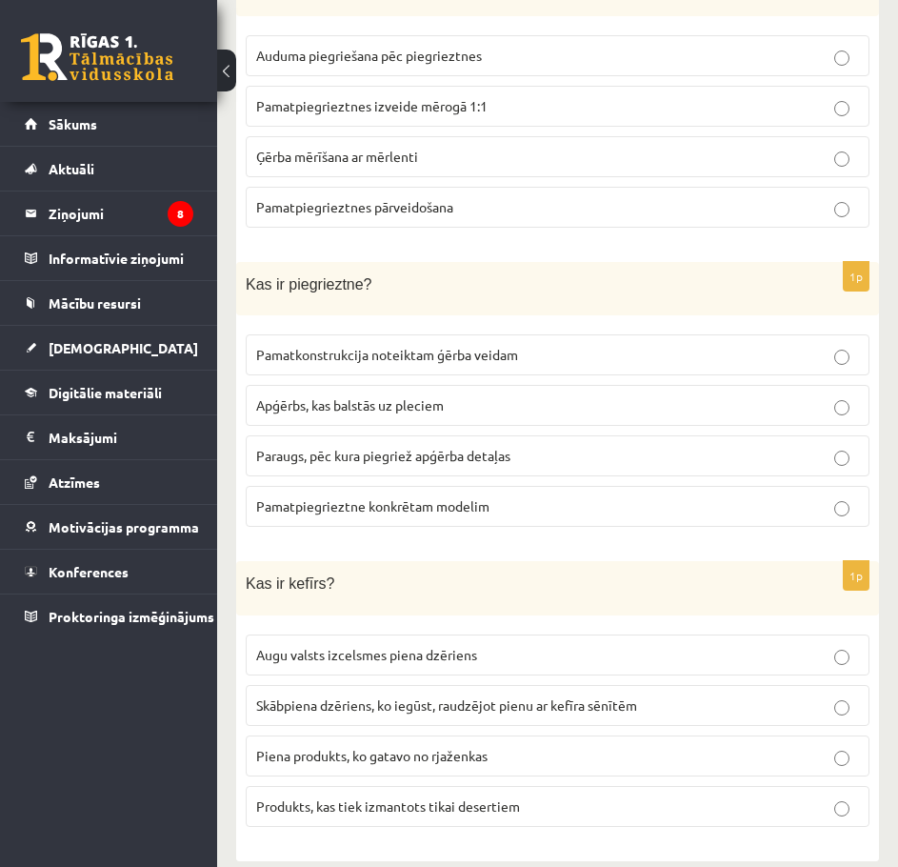
click at [414, 696] on span "Skābpiena dzēriens, ko iegūst, raudzējot pienu ar kefīra sēnītēm" at bounding box center [446, 704] width 381 height 17
click at [366, 447] on span "Paraugs, pēc kura piegriež apģērba detaļas" at bounding box center [383, 455] width 254 height 17
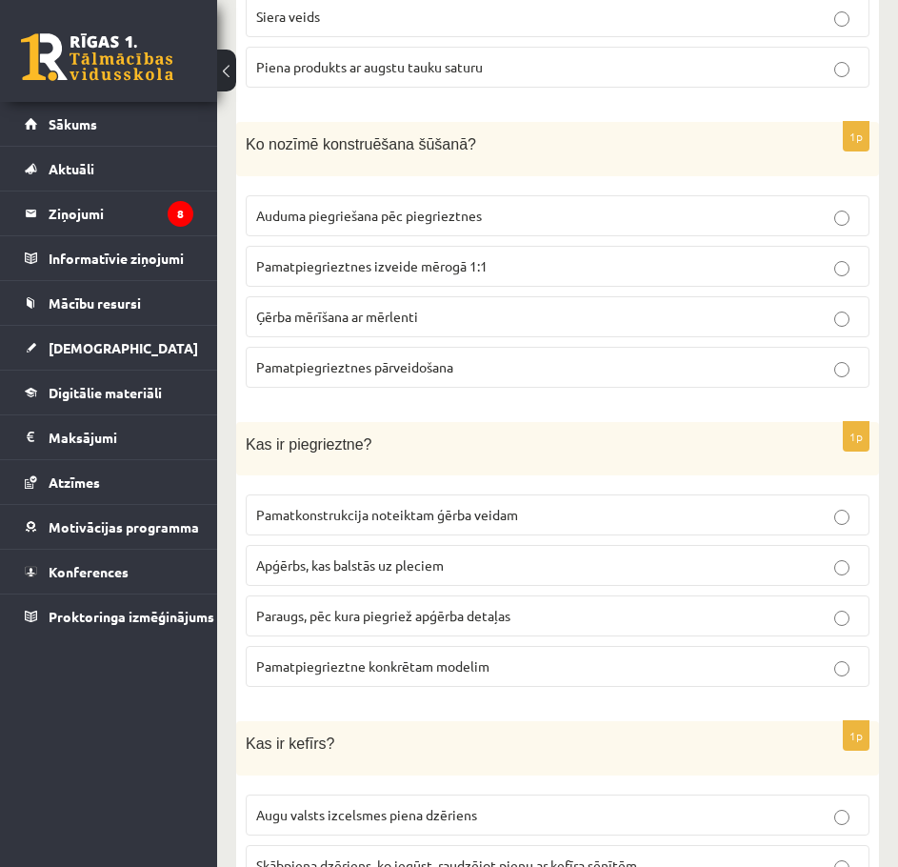
scroll to position [8361, 0]
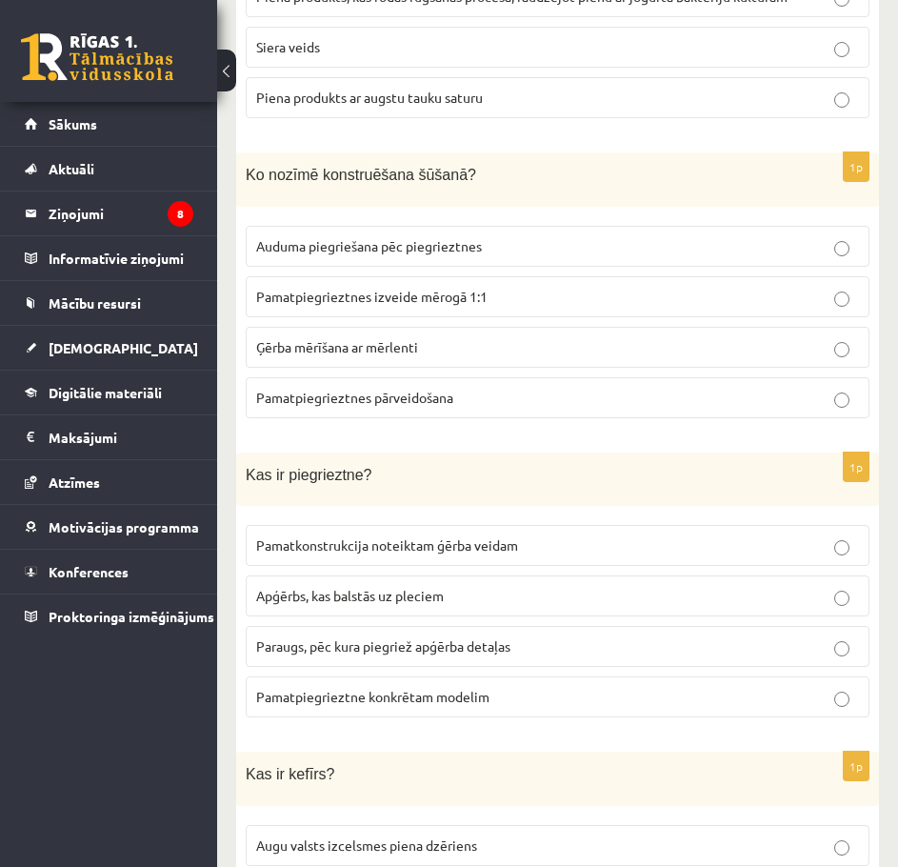
click at [353, 288] on span "Pamatpiegrieztnes izveide mērogā 1:1" at bounding box center [371, 296] width 231 height 17
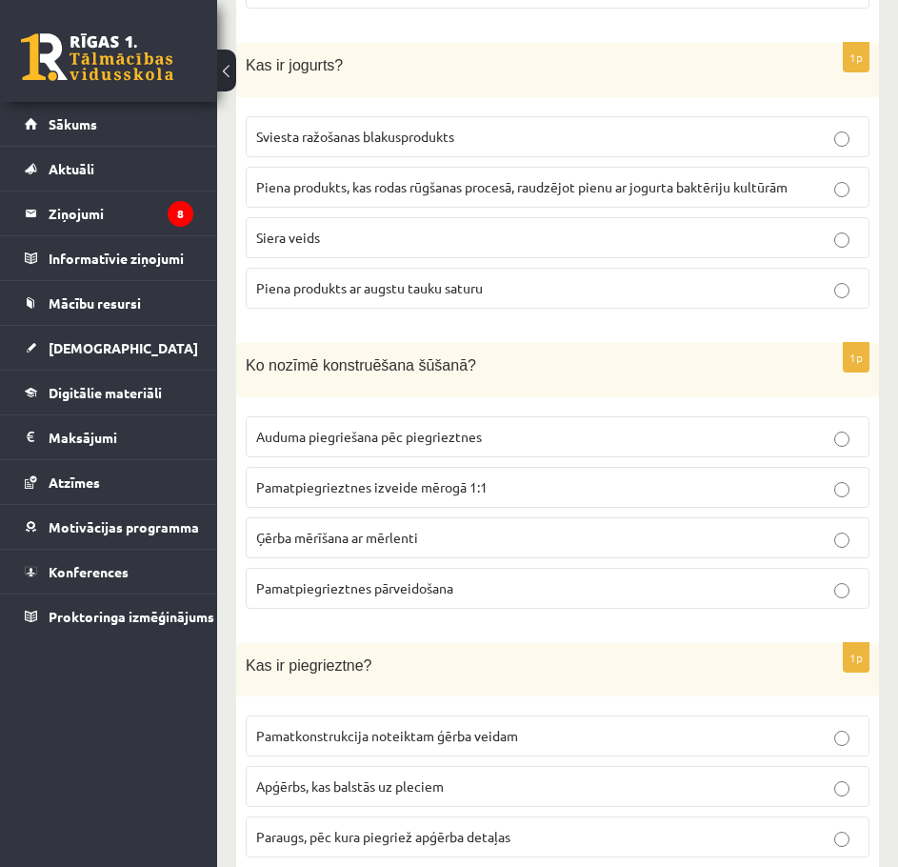
scroll to position [8076, 0]
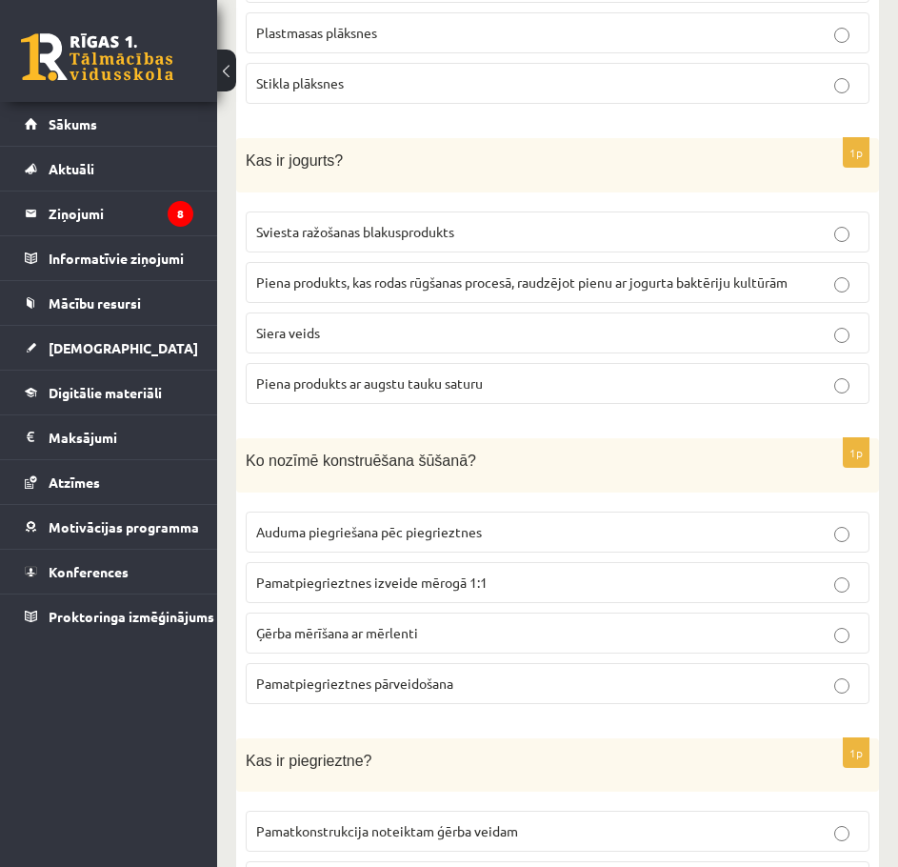
click at [388, 272] on p "Piena produkts, kas rodas rūgšanas procesā, raudzējot pienu ar jogurta baktērij…" at bounding box center [557, 282] width 603 height 20
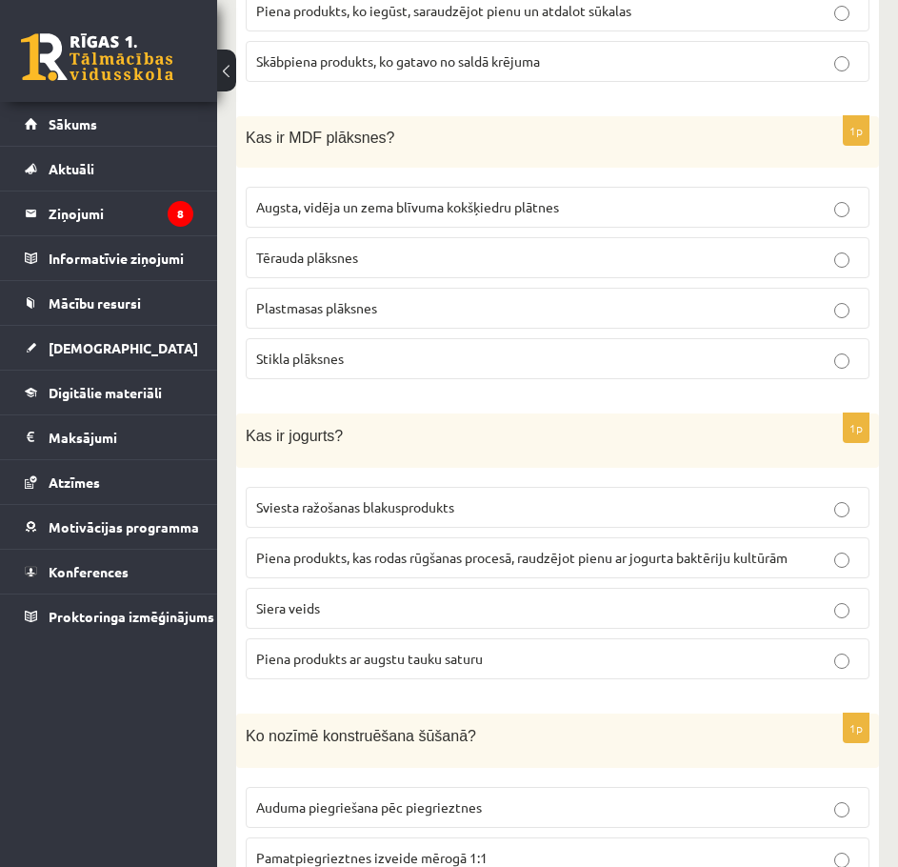
scroll to position [7790, 0]
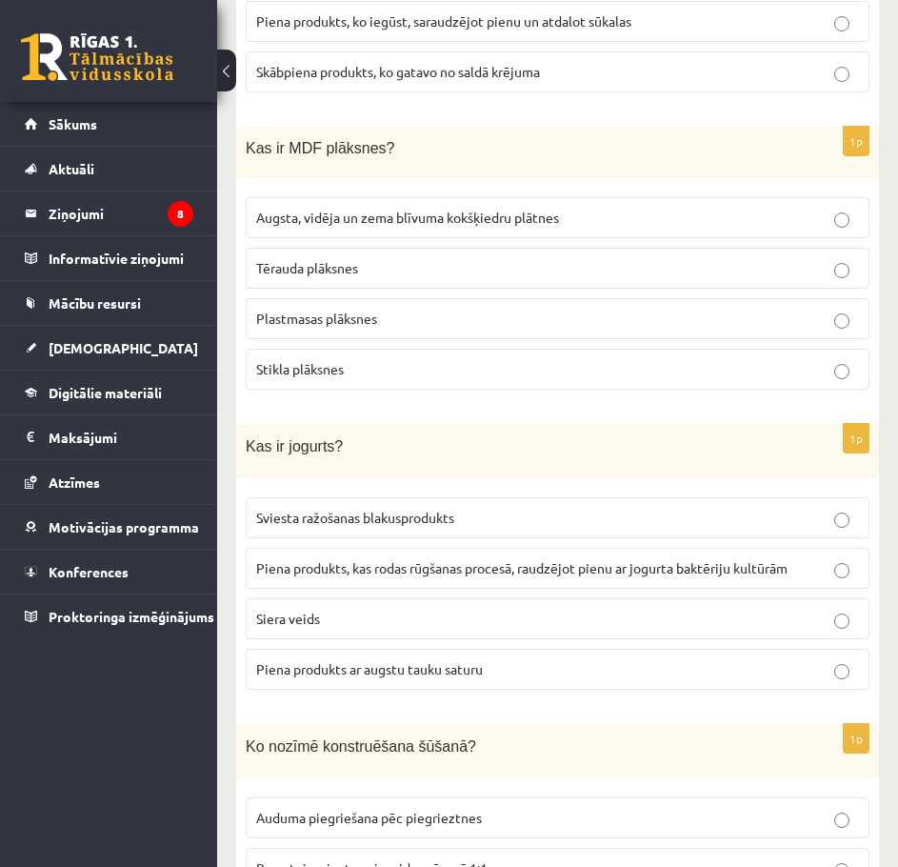
click at [362, 258] on p "Tērauda plāksnes" at bounding box center [557, 268] width 603 height 20
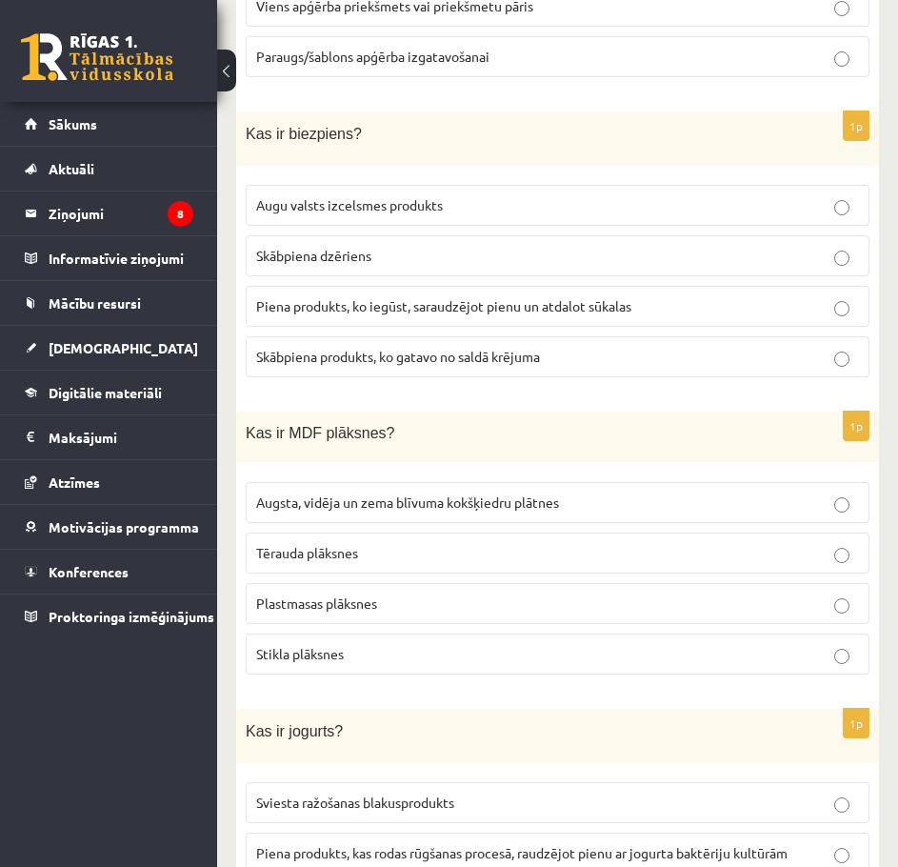
scroll to position [7504, 0]
click at [362, 298] on span "Piena produkts, ko iegūst, saraudzējot pienu un atdalot sūkalas" at bounding box center [443, 306] width 375 height 17
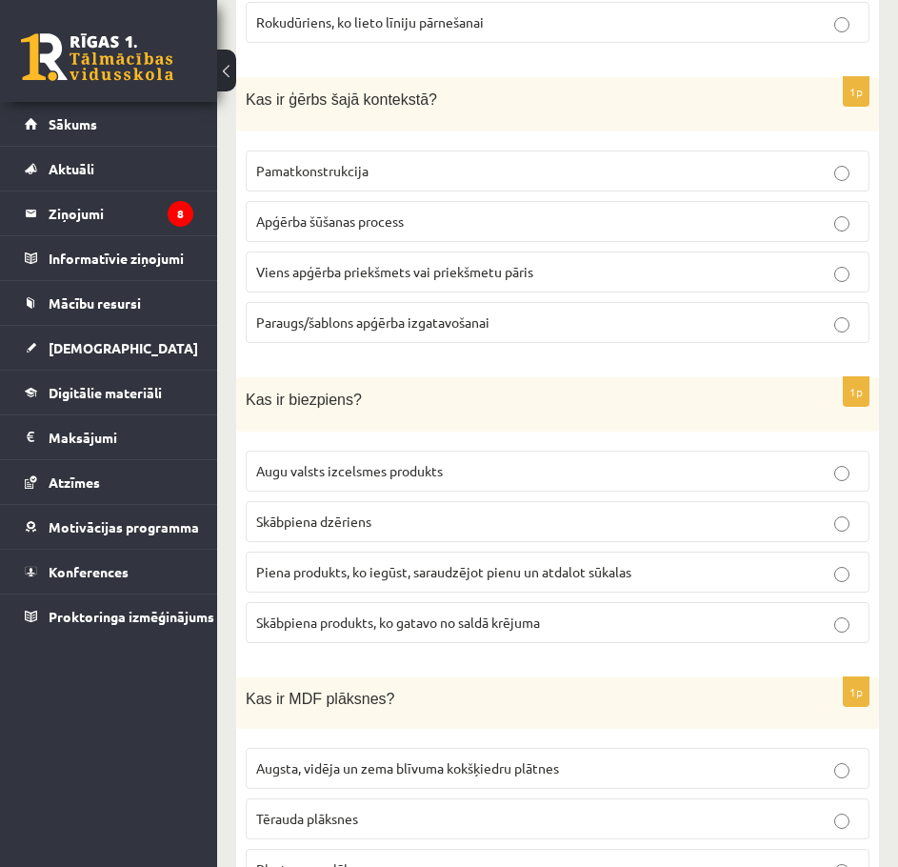
scroll to position [7219, 0]
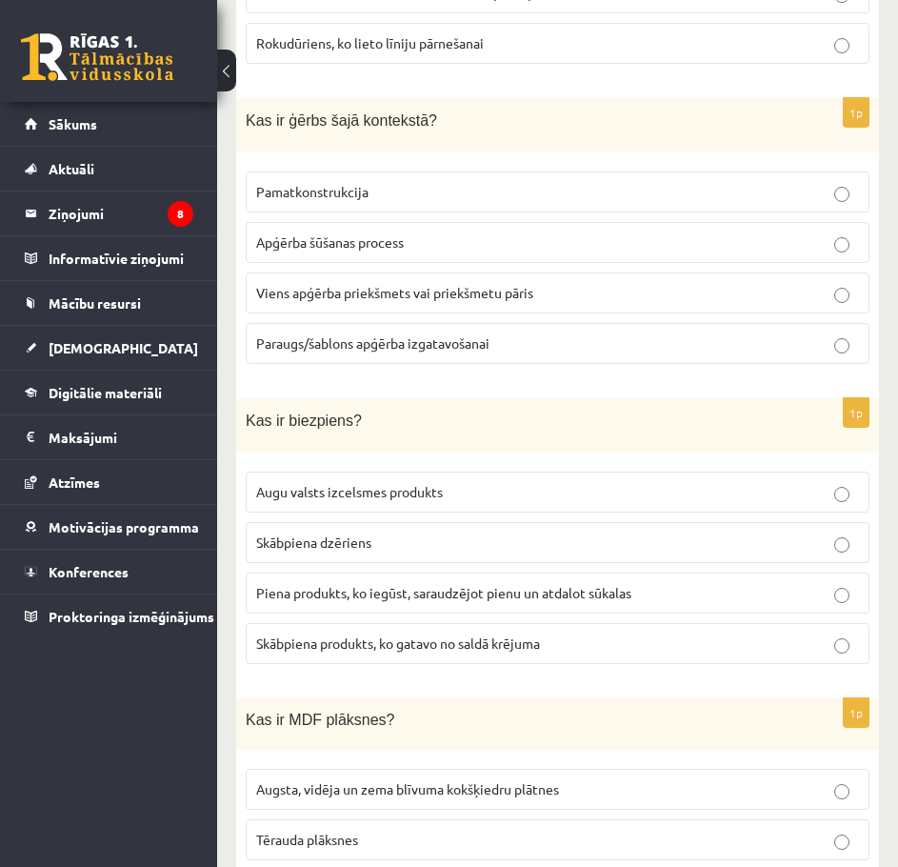
click at [370, 284] on span "Viens apģērba priekšmets vai priekšmetu pāris" at bounding box center [394, 292] width 277 height 17
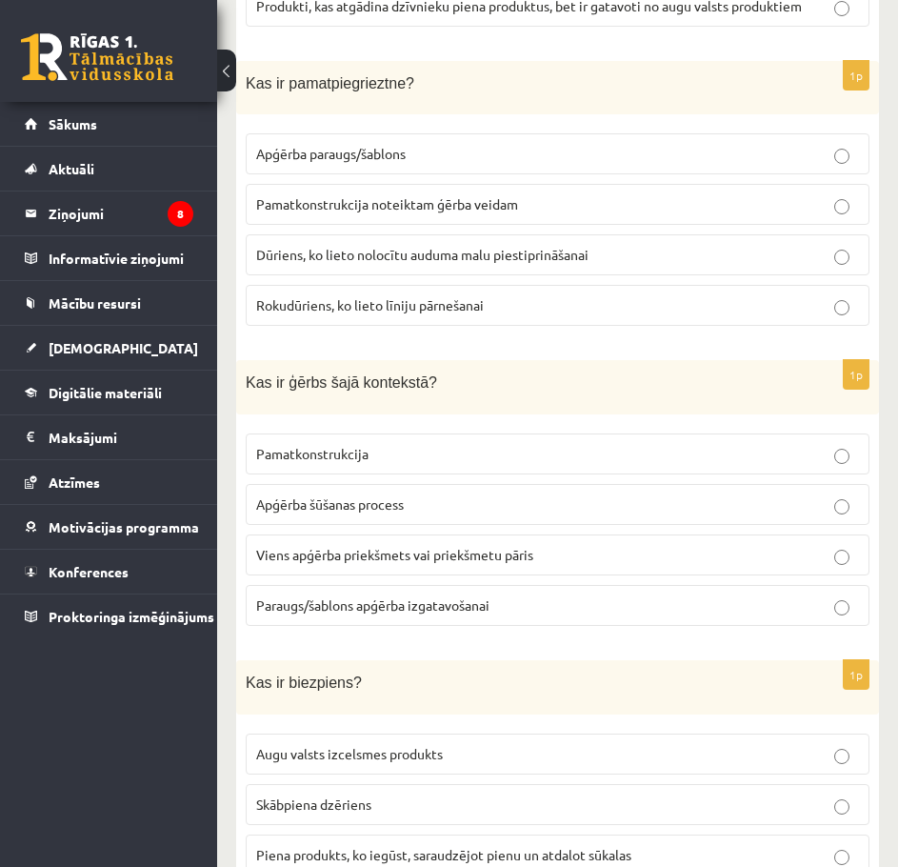
scroll to position [6933, 0]
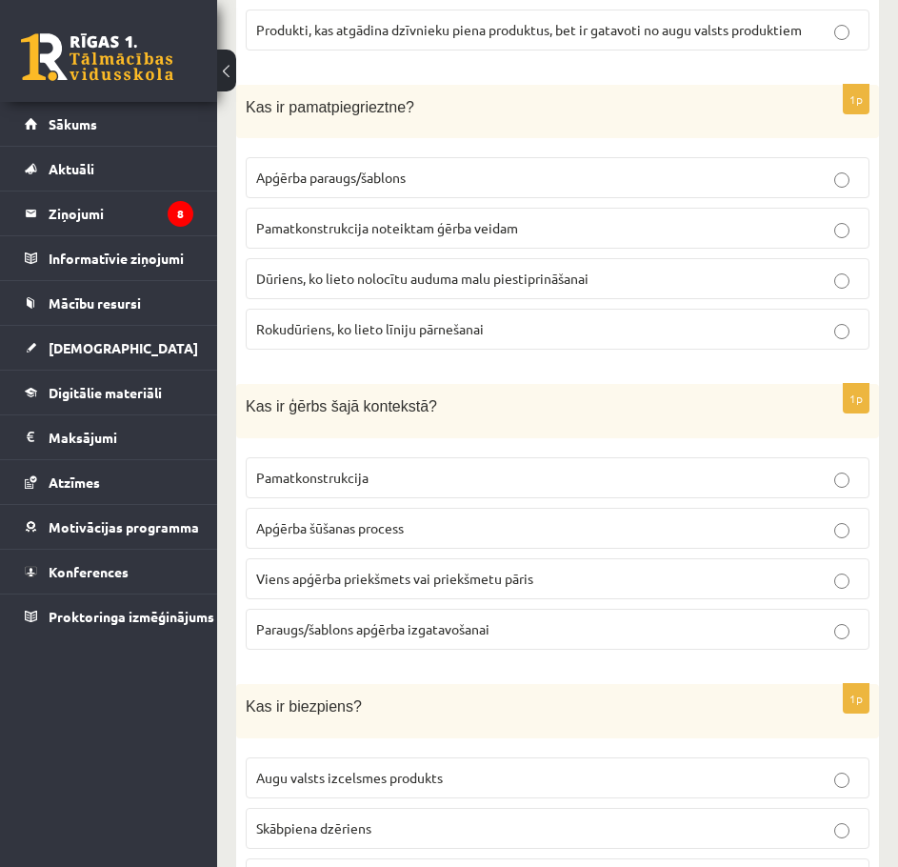
click at [446, 219] on span "Pamatkonstrukcija noteiktam ģērba veidam" at bounding box center [387, 227] width 262 height 17
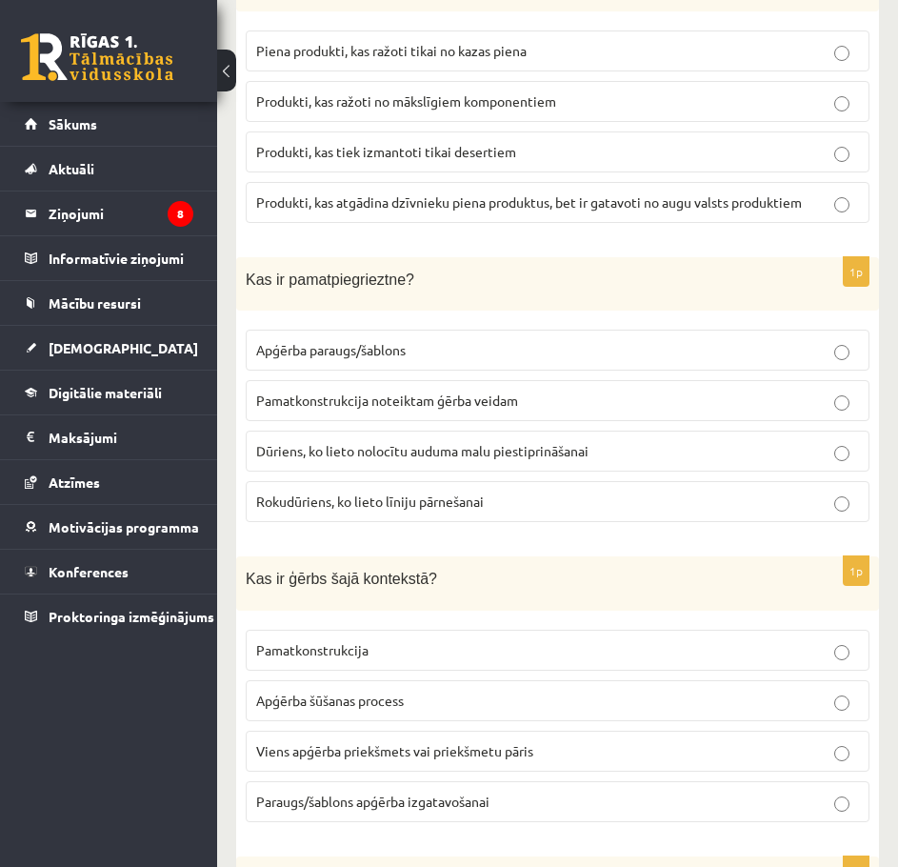
scroll to position [6742, 0]
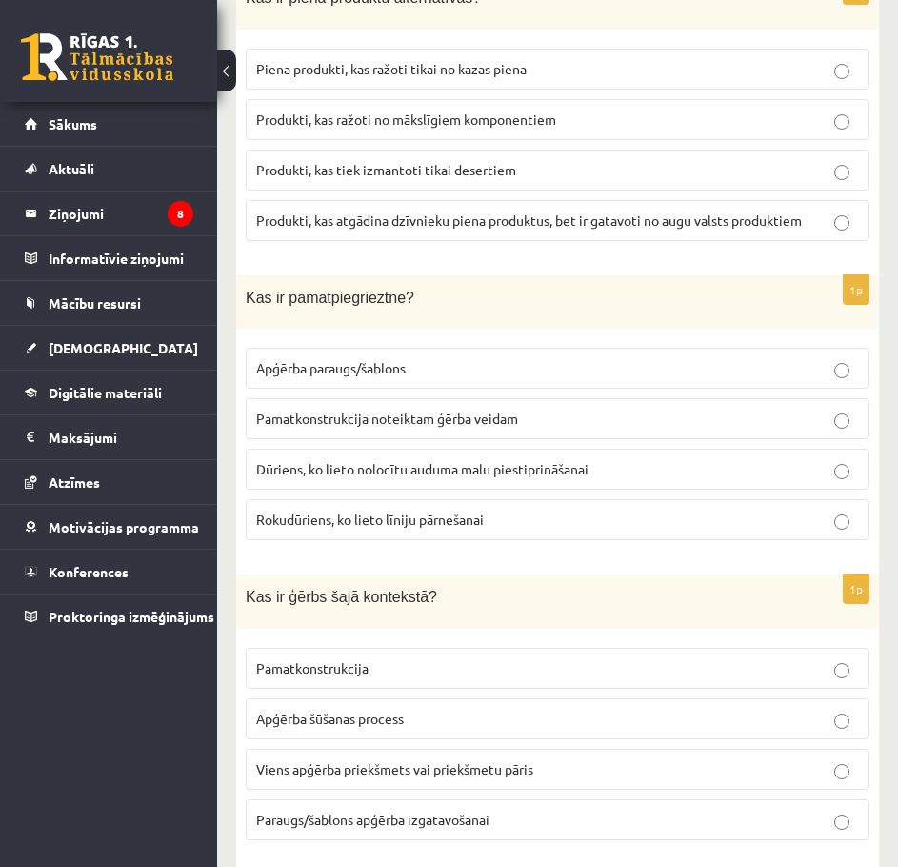
click at [410, 216] on label "Produkti, kas atgādina dzīvnieku piena produktus, bet ir gatavoti no augu valst…" at bounding box center [558, 220] width 624 height 41
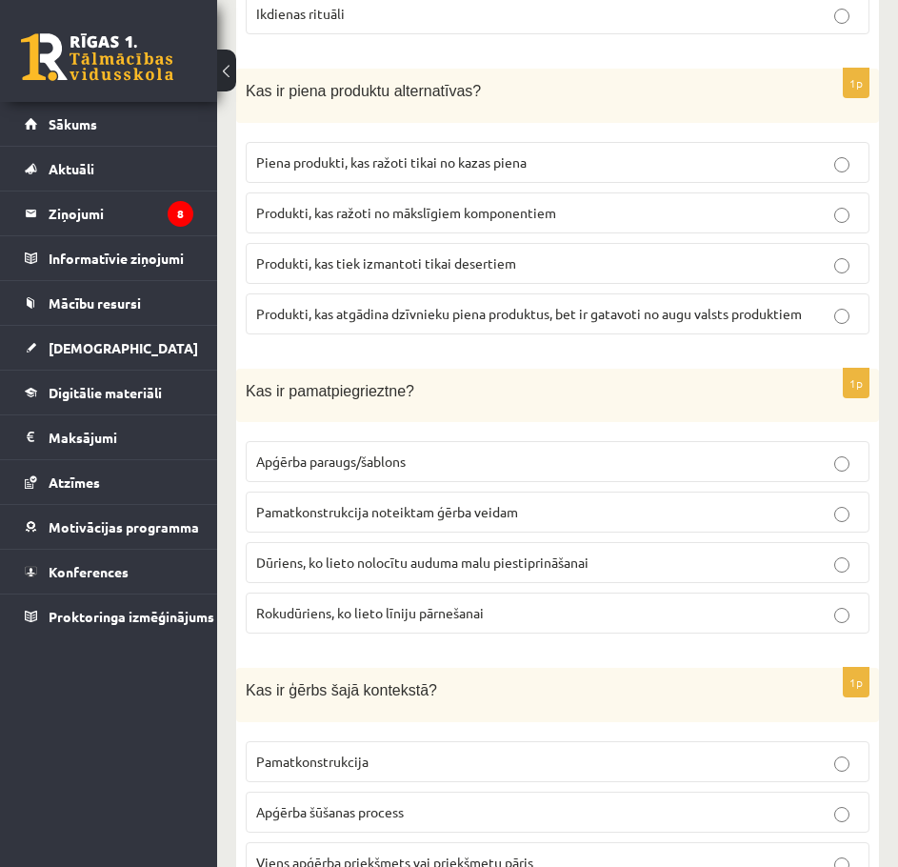
scroll to position [6647, 0]
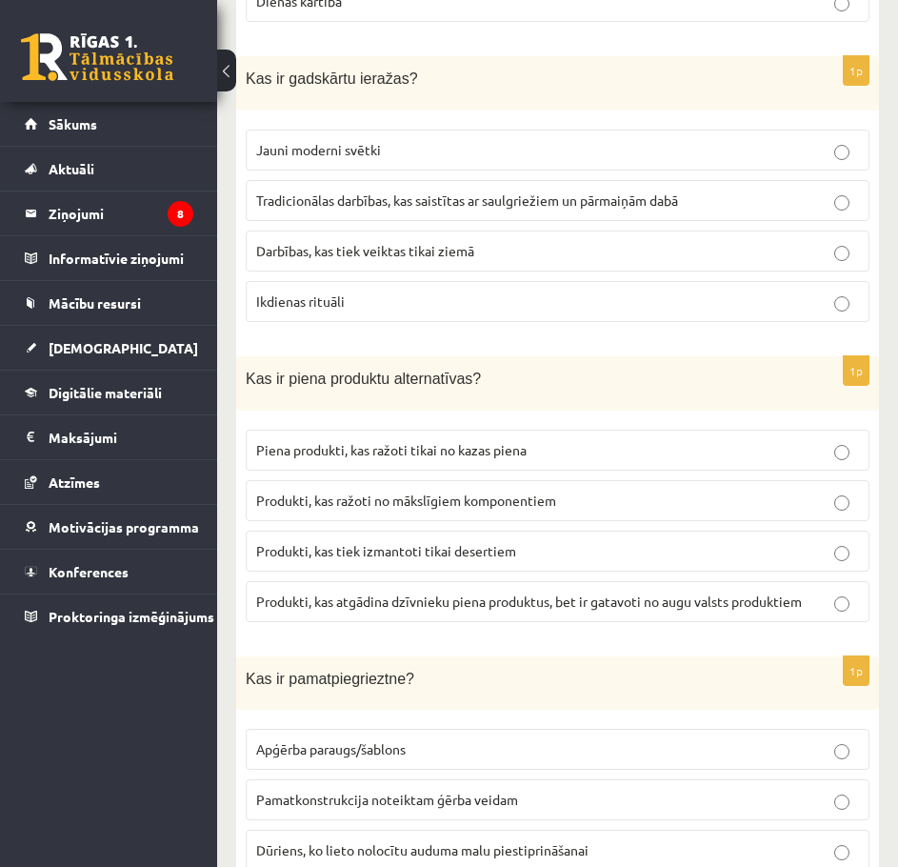
click at [344, 191] on span "Tradicionālas darbības, kas saistītas ar saulgriežiem un pārmaiņām dabā" at bounding box center [467, 199] width 422 height 17
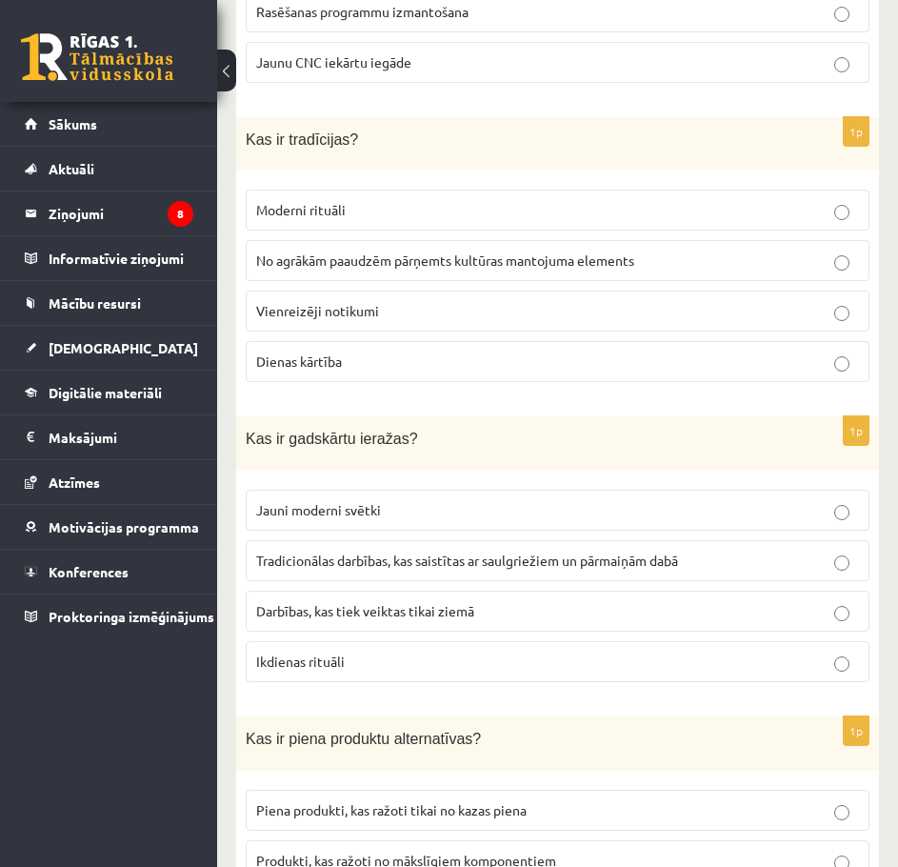
scroll to position [5981, 0]
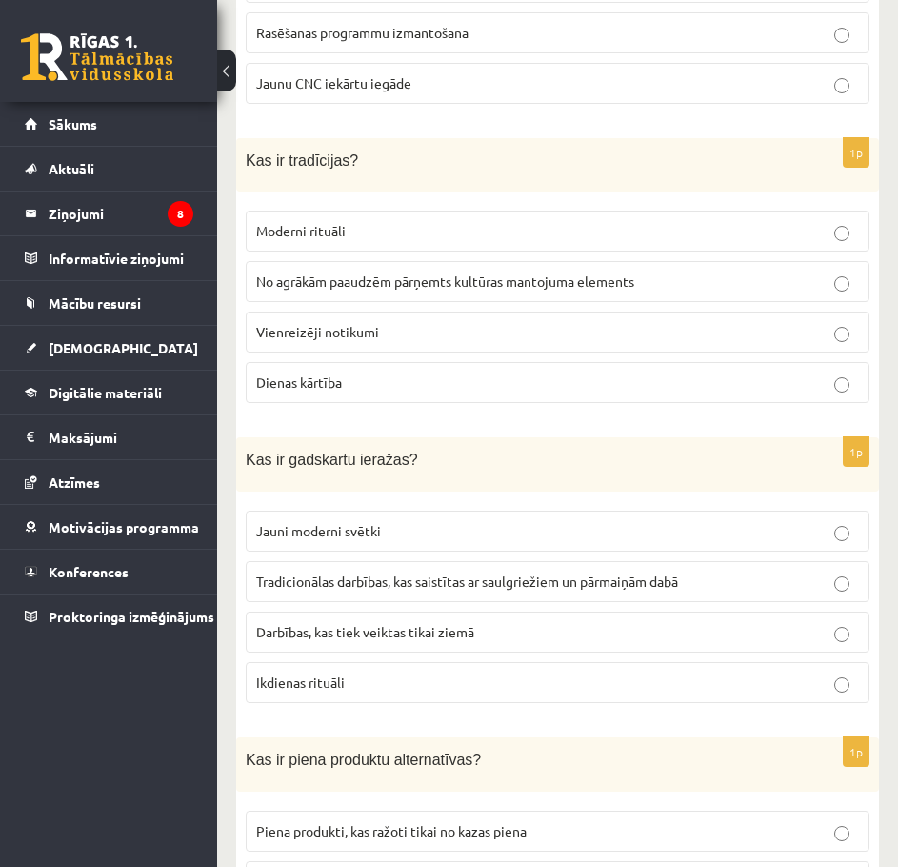
click at [414, 261] on label "No agrākām paaudzēm pārņemts kultūras mantojuma elements" at bounding box center [558, 281] width 624 height 41
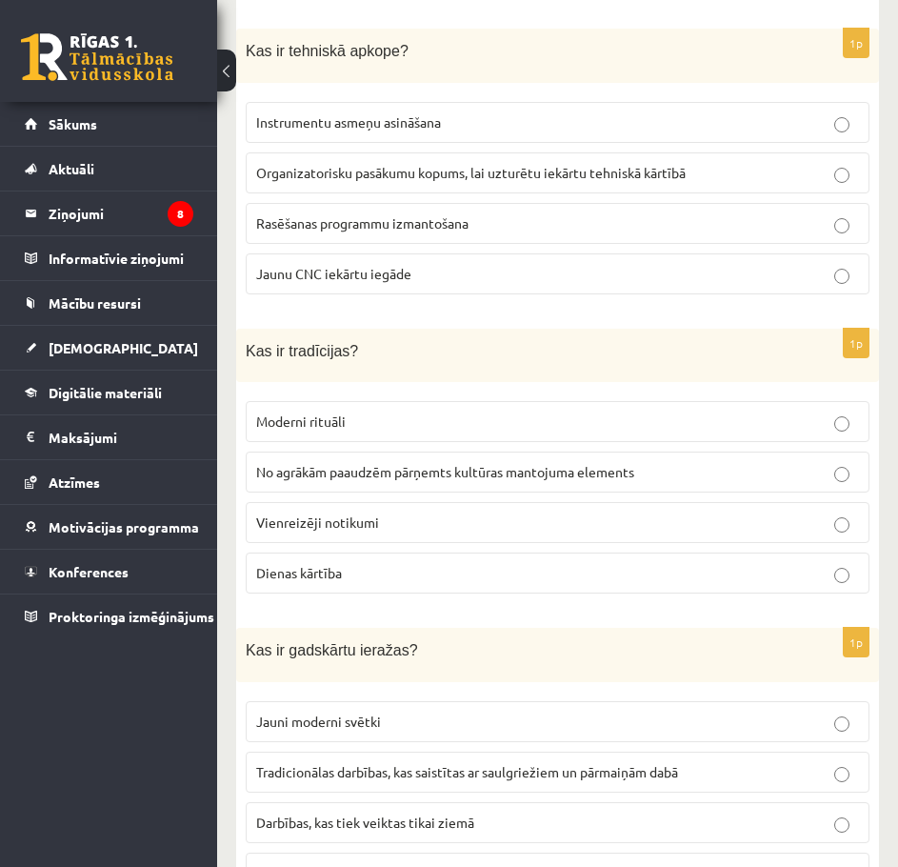
click at [330, 164] on span "Organizatorisku pasākumu kopums, lai uzturētu iekārtu tehniskā kārtībā" at bounding box center [471, 172] width 430 height 17
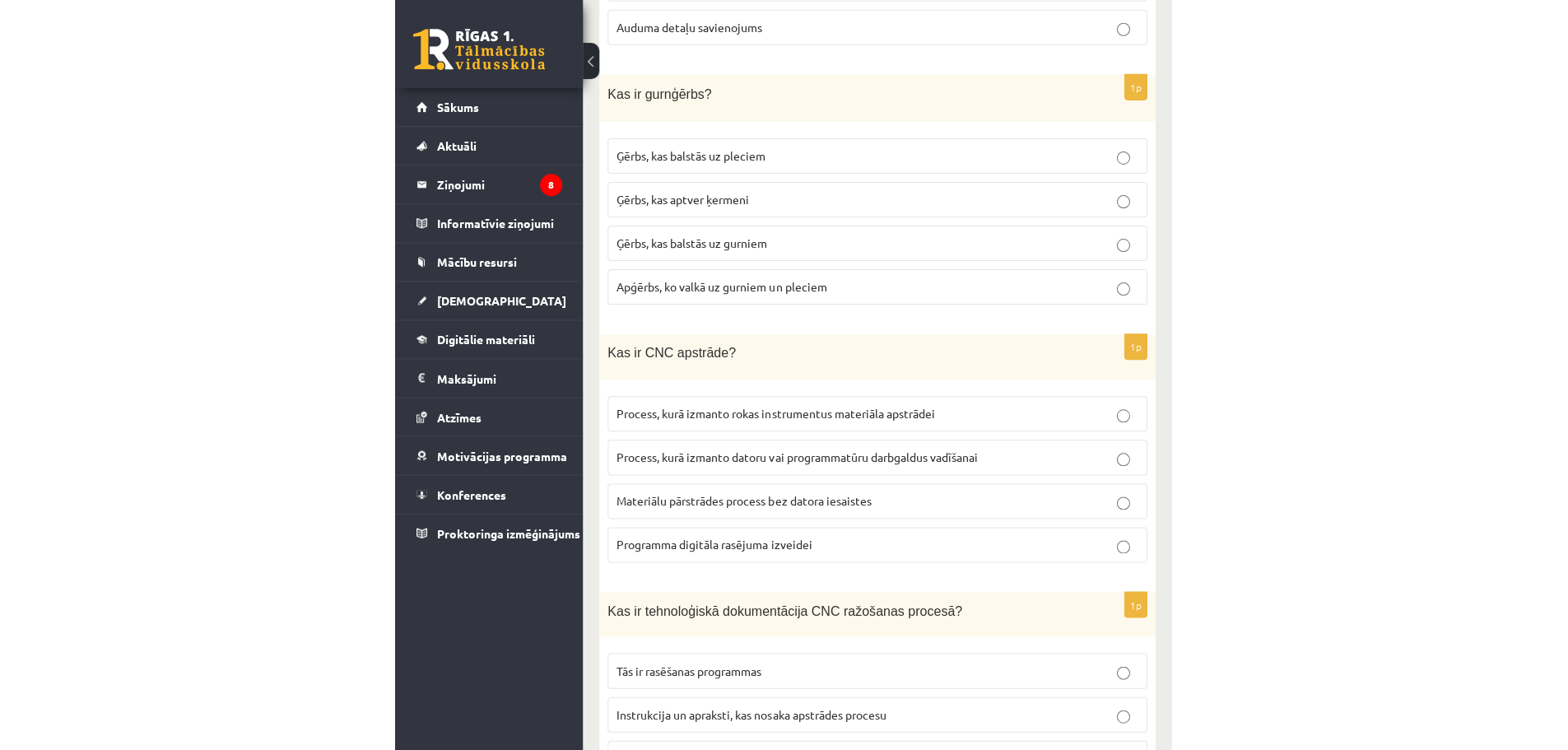
scroll to position [0, 0]
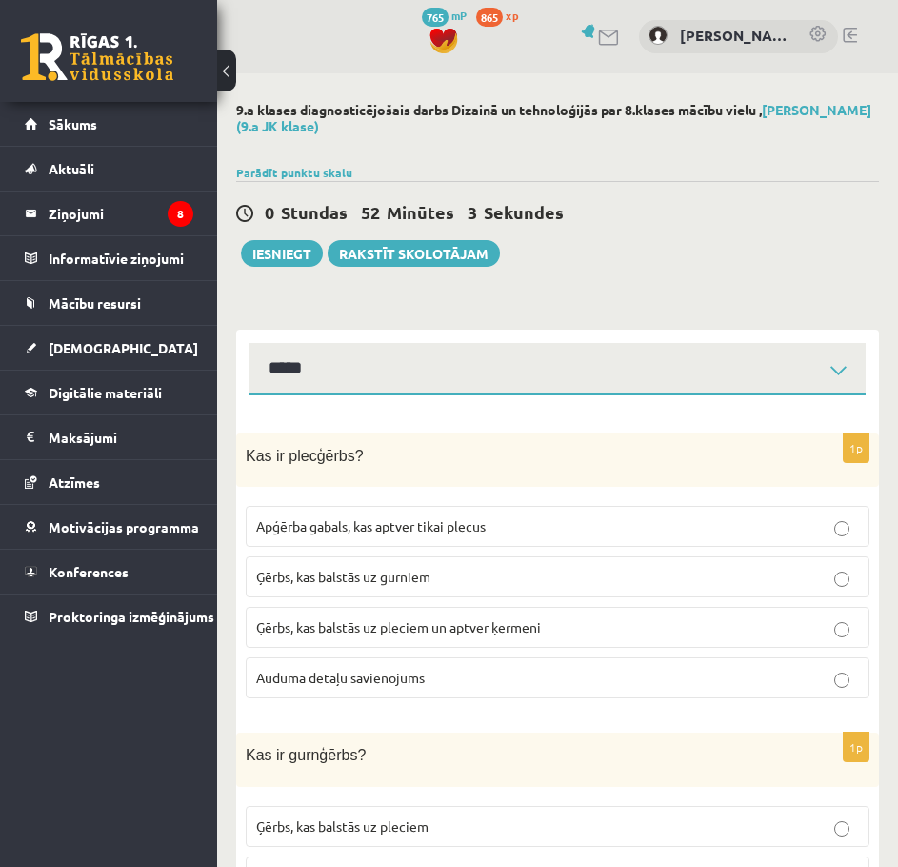
drag, startPoint x: 585, startPoint y: 217, endPoint x: 594, endPoint y: 195, distance: 23.9
